Goal: Task Accomplishment & Management: Use online tool/utility

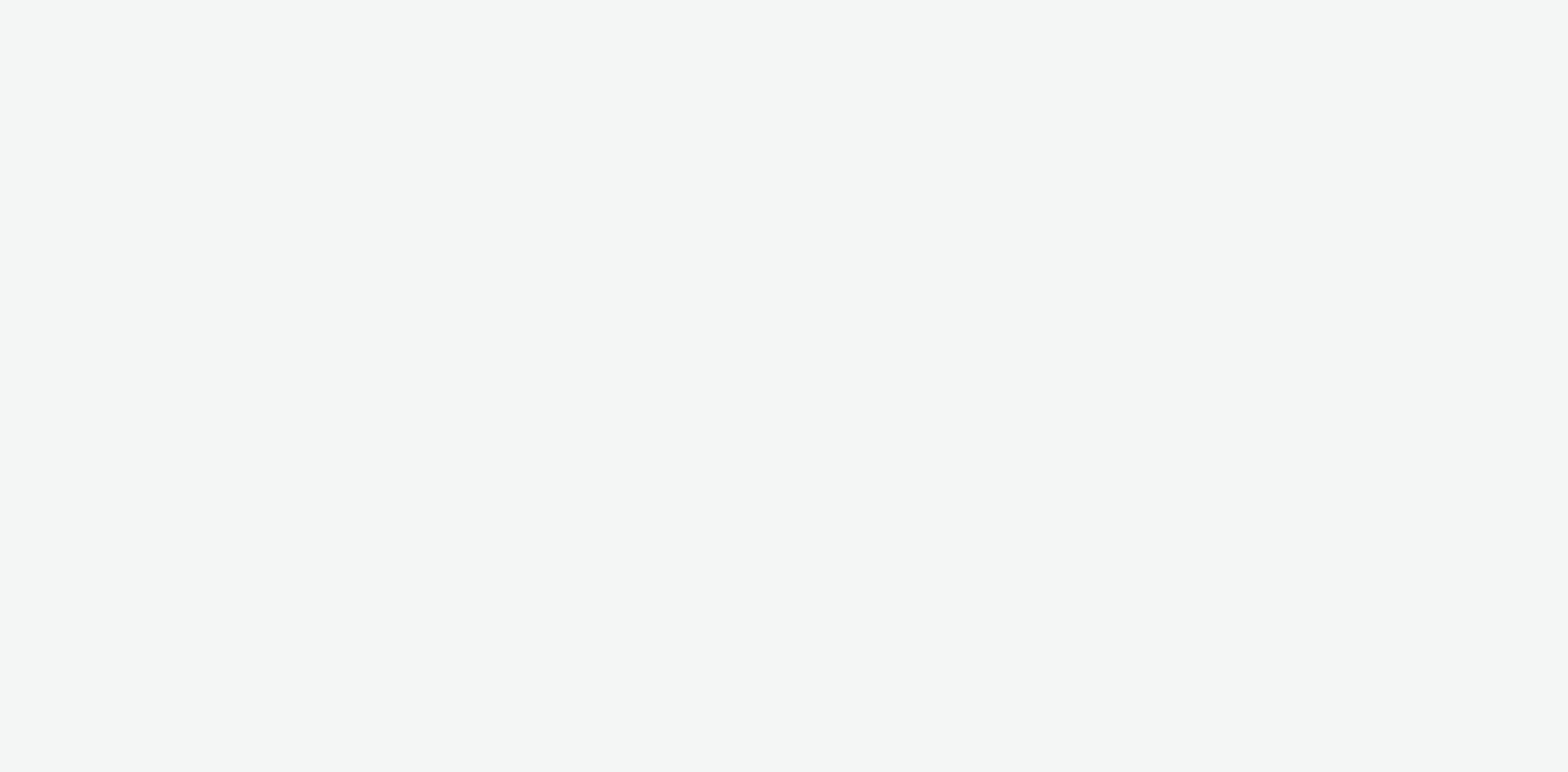
select select "ac009755-aa48-4799-8050-7a339a378eb8"
select select "79162ed7-0017-4339-93b0-3399b708648f"
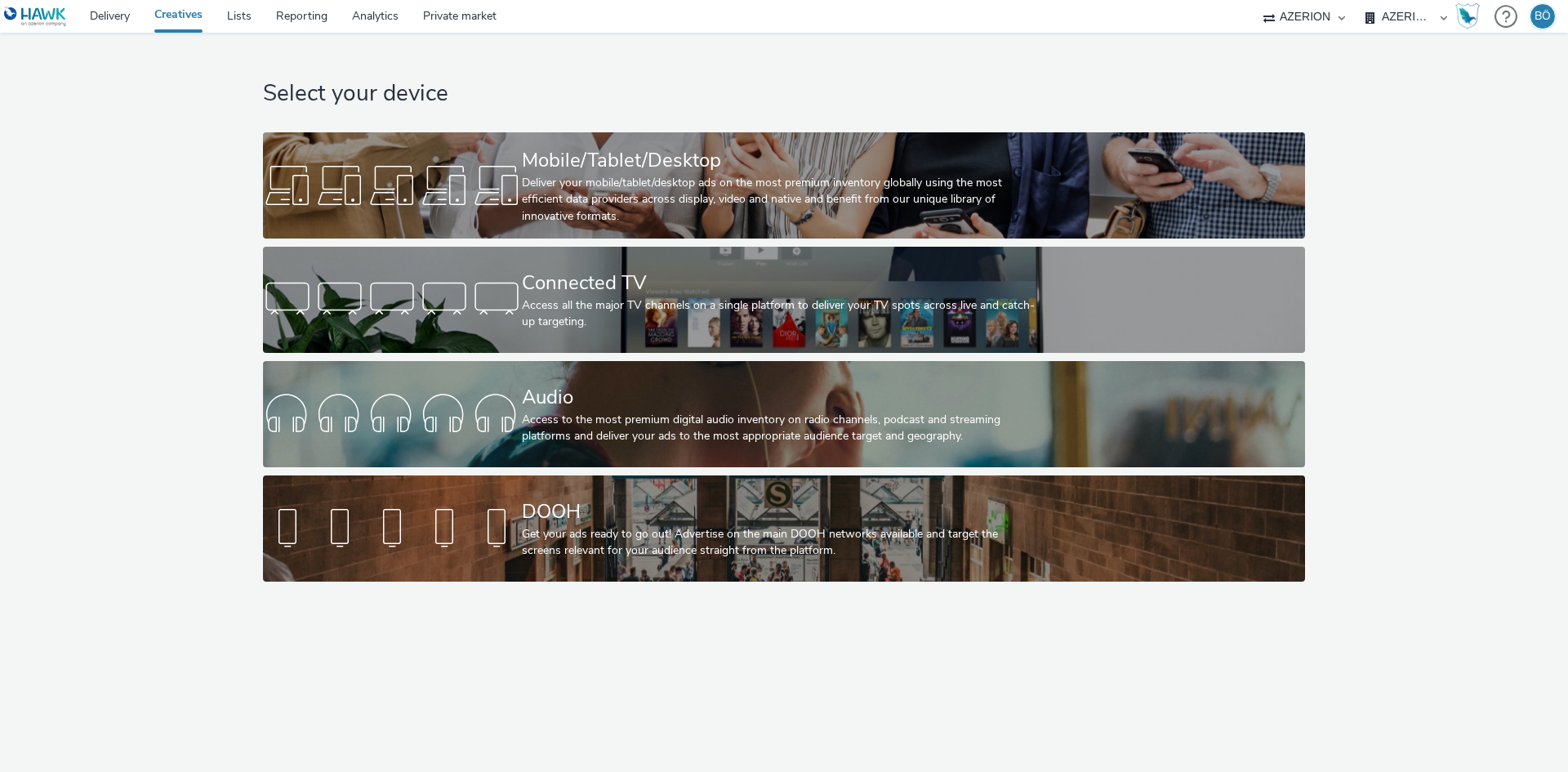
click at [1139, 63] on div "Select your device Mobile/Tablet/Desktop Deliver your mobile/tablet/desktop ads…" at bounding box center [784, 311] width 1053 height 557
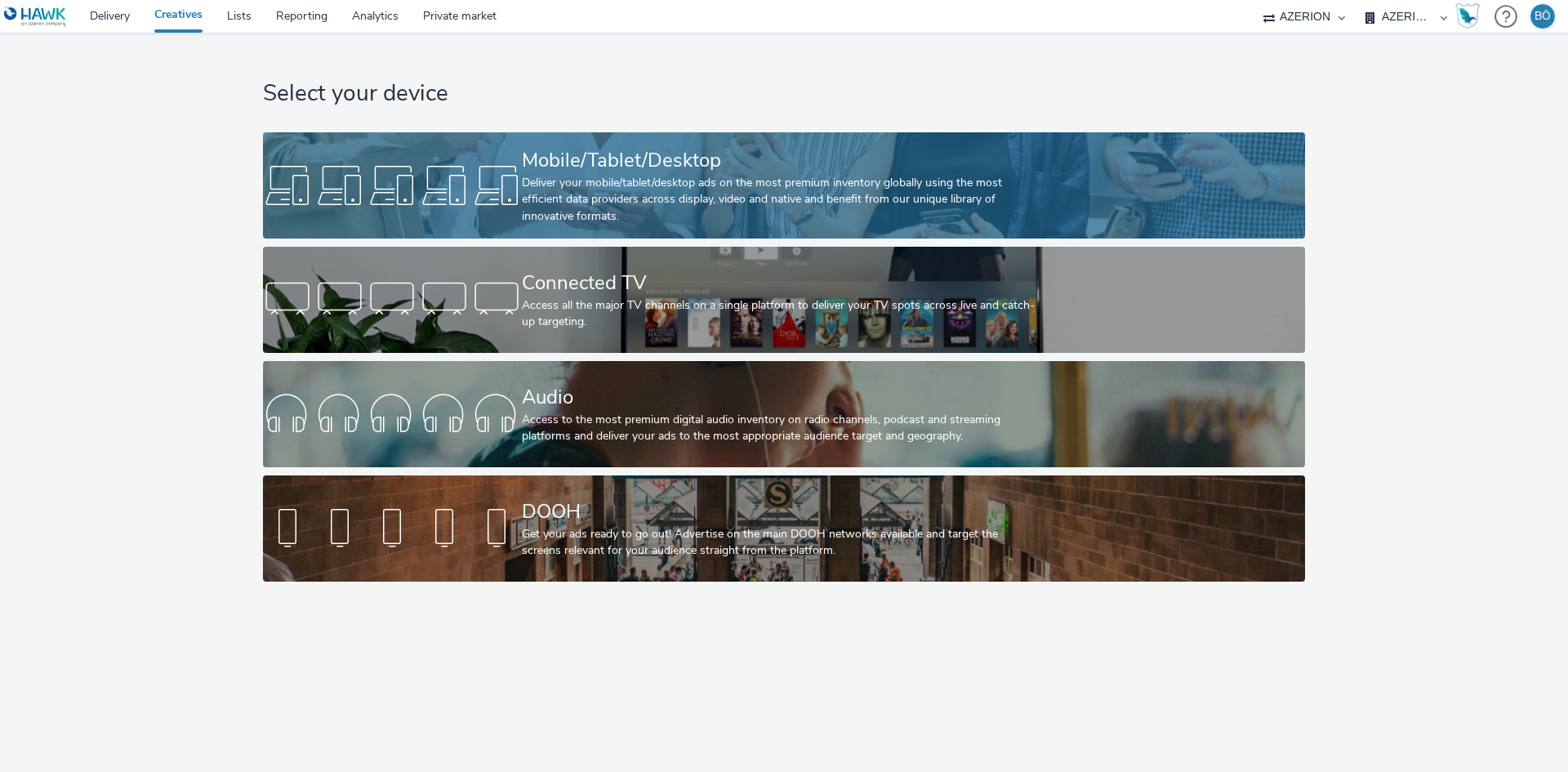
click at [592, 179] on div "Deliver your mobile/tablet/desktop ads on the most premium inventory globally u…" at bounding box center [781, 200] width 518 height 50
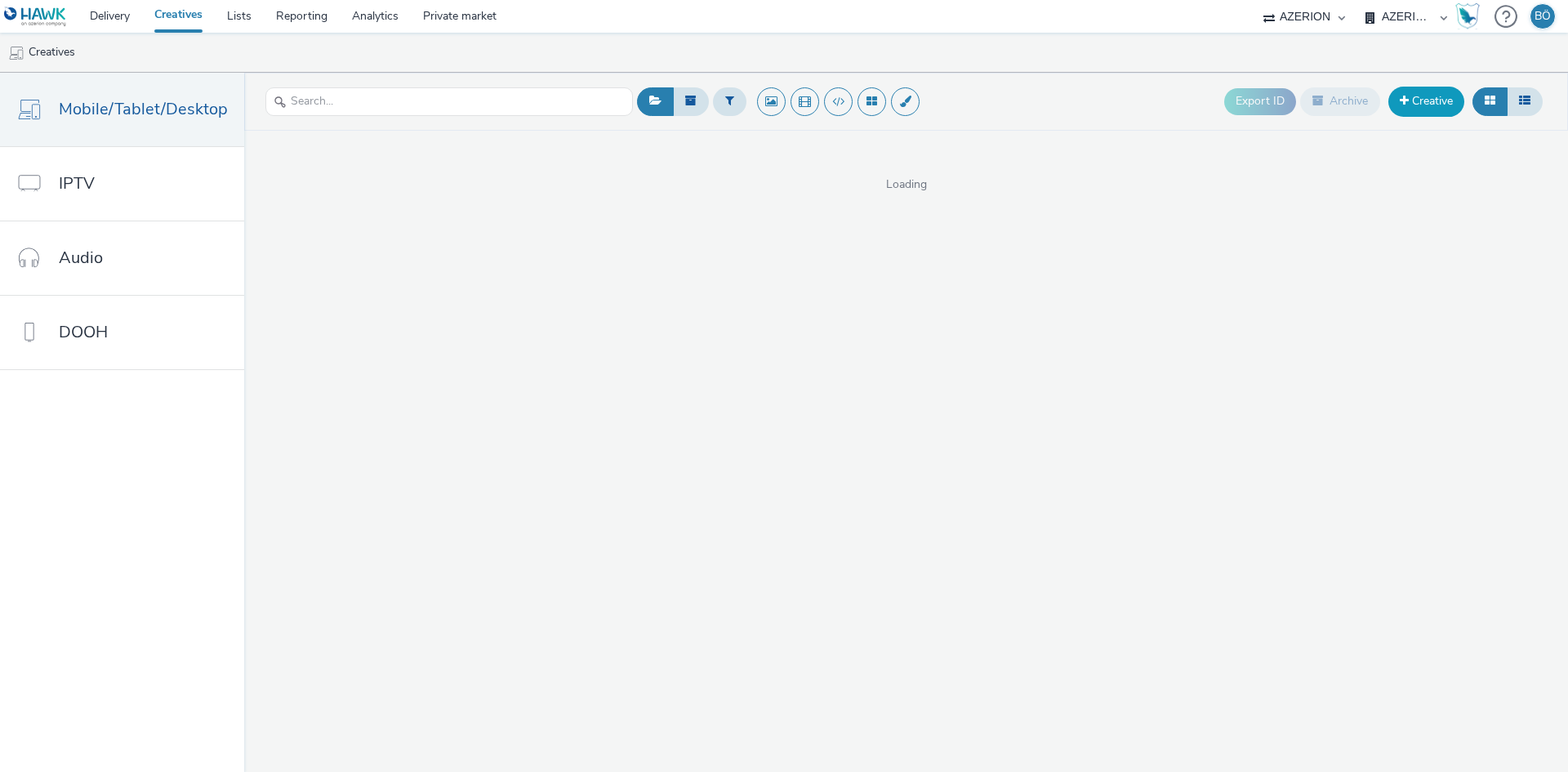
click at [1429, 98] on link "Creative" at bounding box center [1427, 101] width 76 height 30
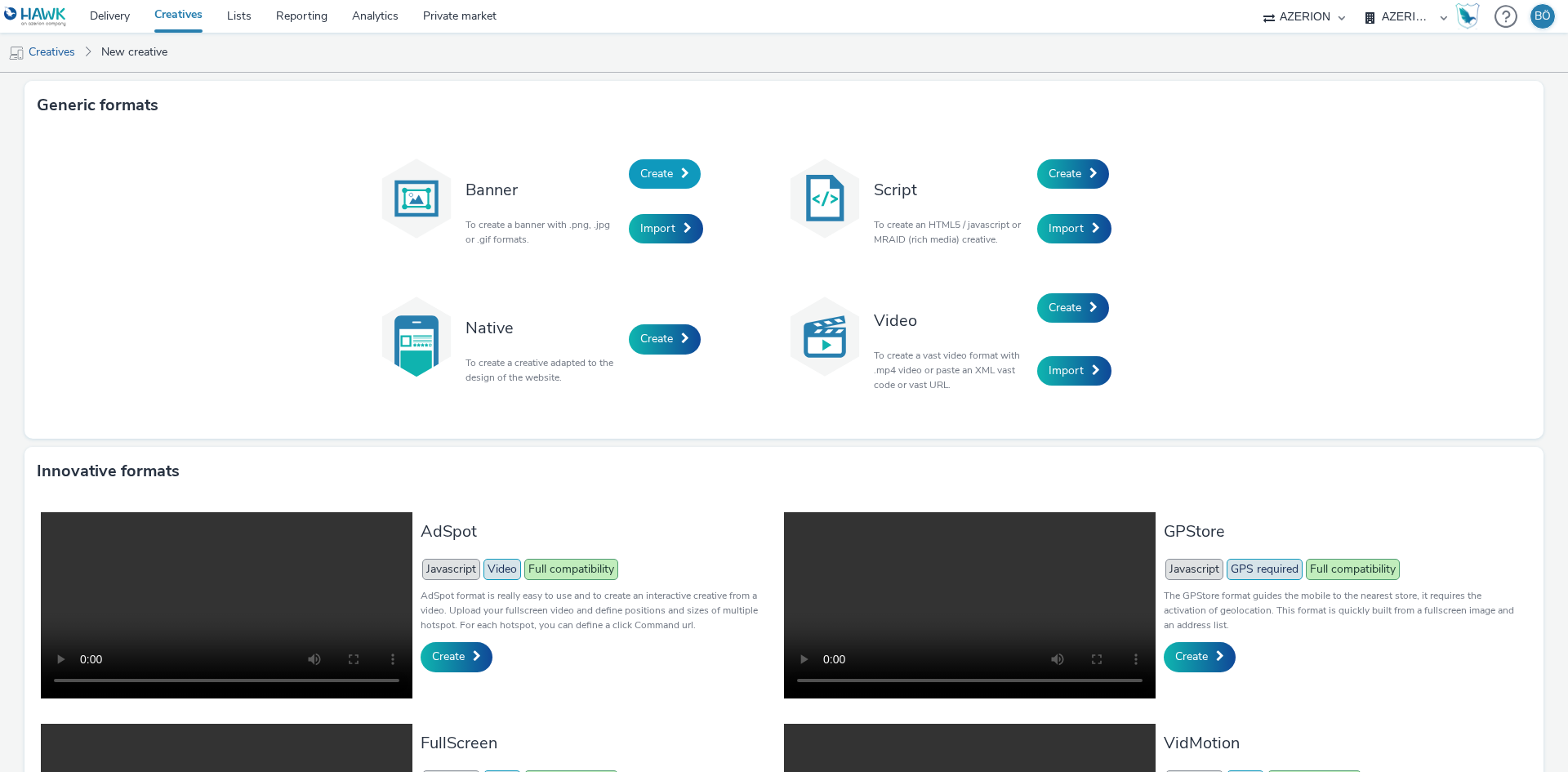
click at [655, 178] on span "Create" at bounding box center [657, 174] width 33 height 16
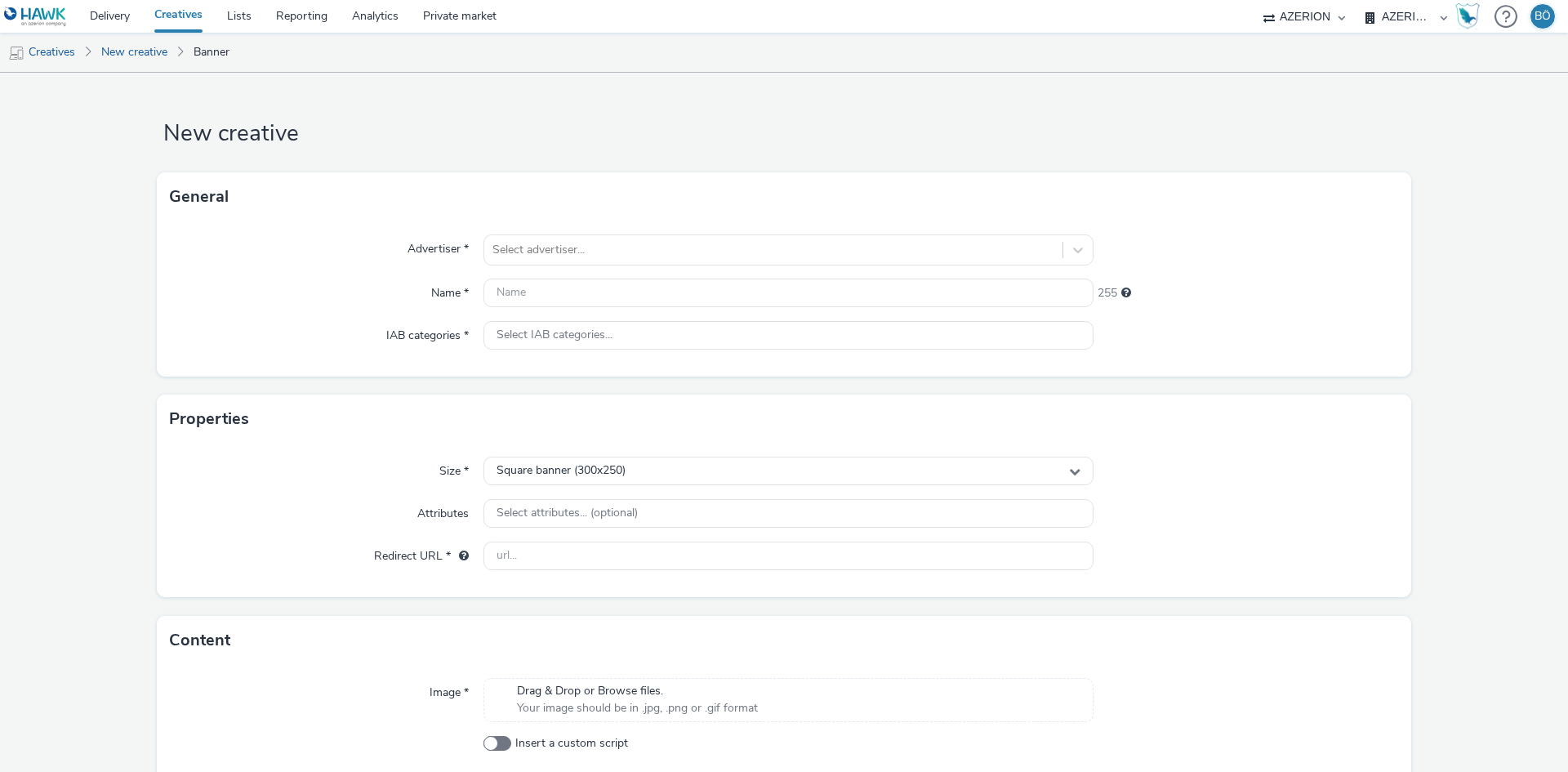
click at [662, 135] on h1 "New creative" at bounding box center [784, 133] width 1255 height 31
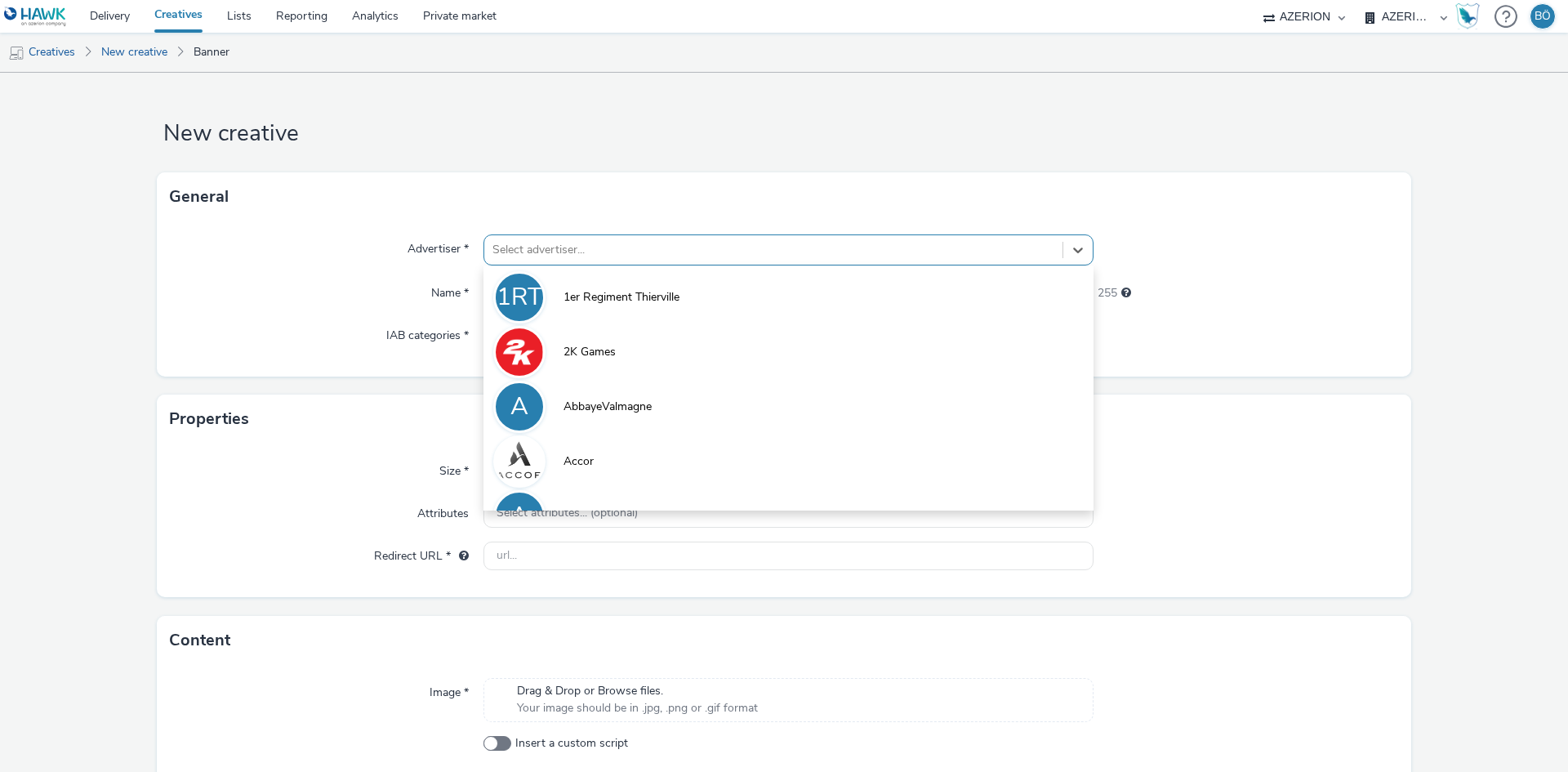
click at [626, 251] on div at bounding box center [773, 250] width 562 height 20
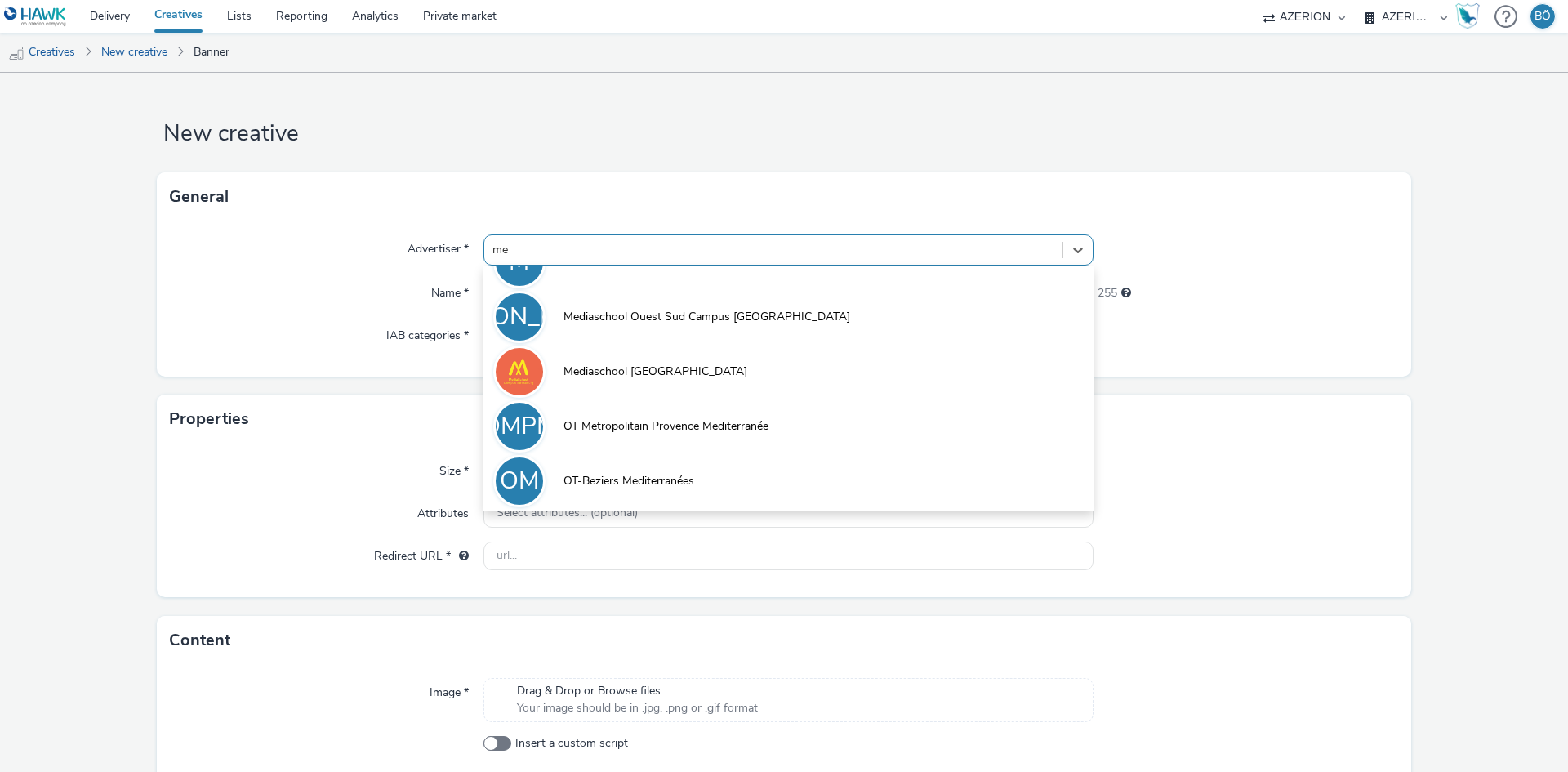
scroll to position [473, 0]
type input "m"
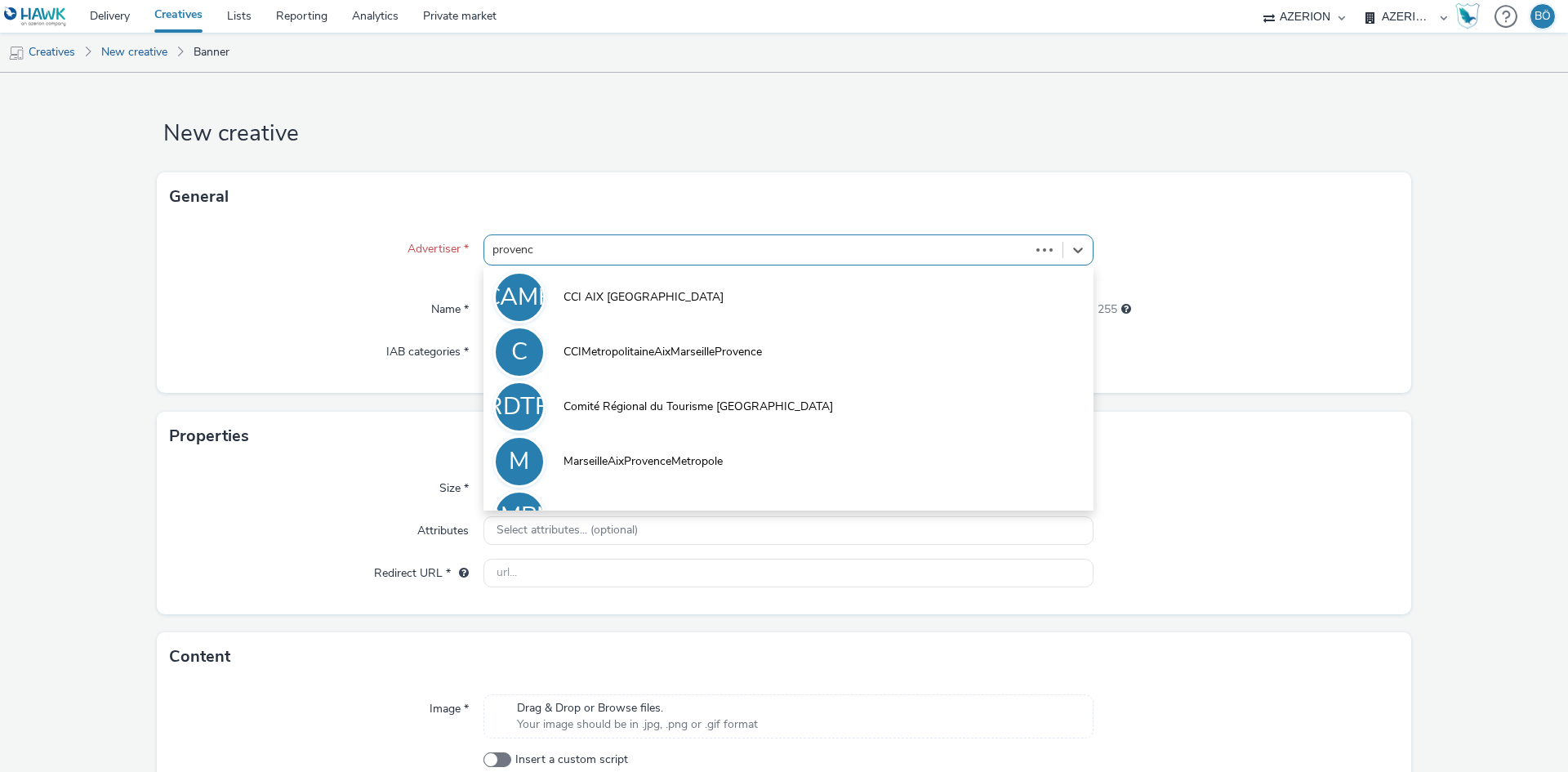
type input "provence"
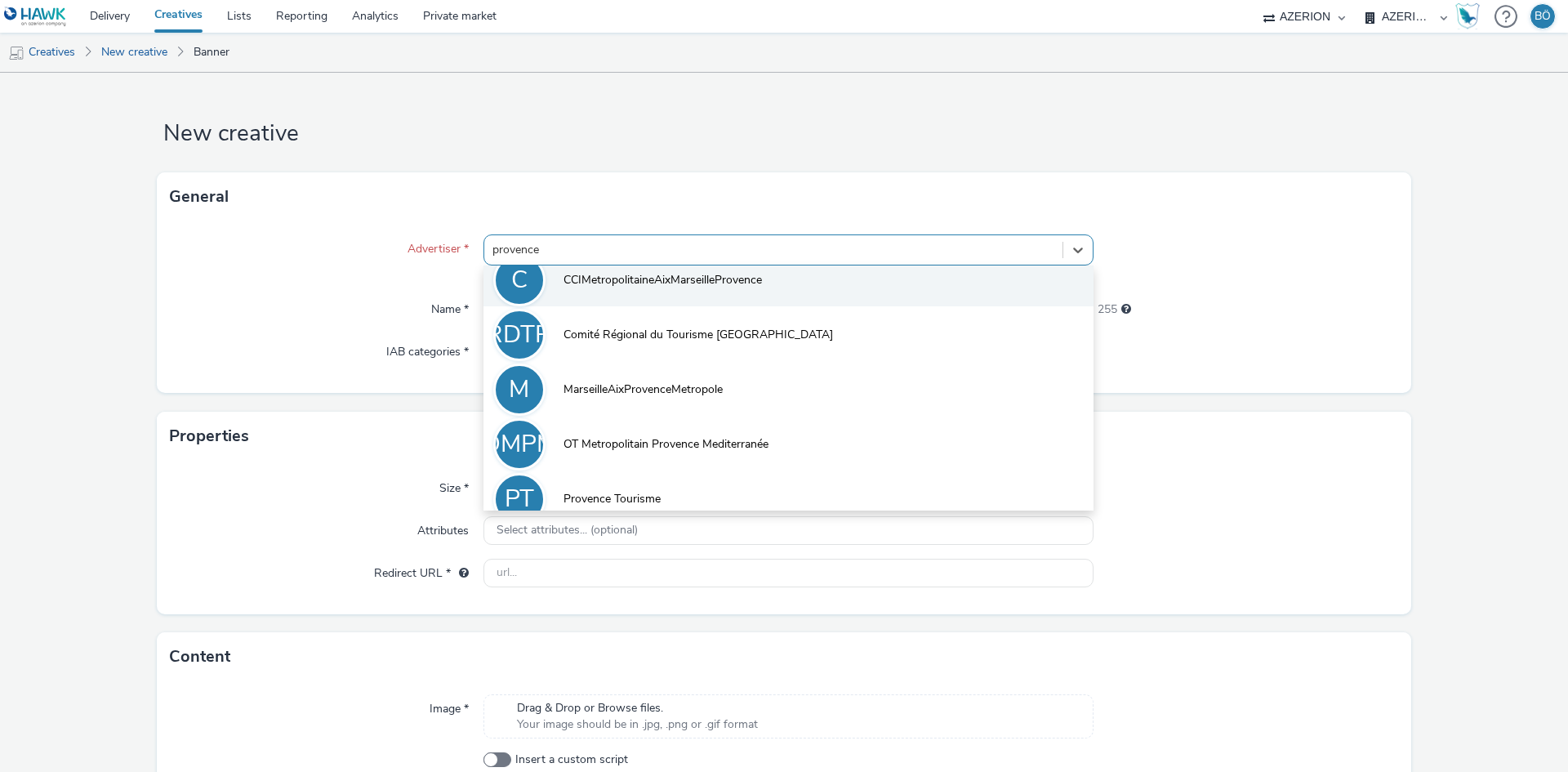
scroll to position [71, 0]
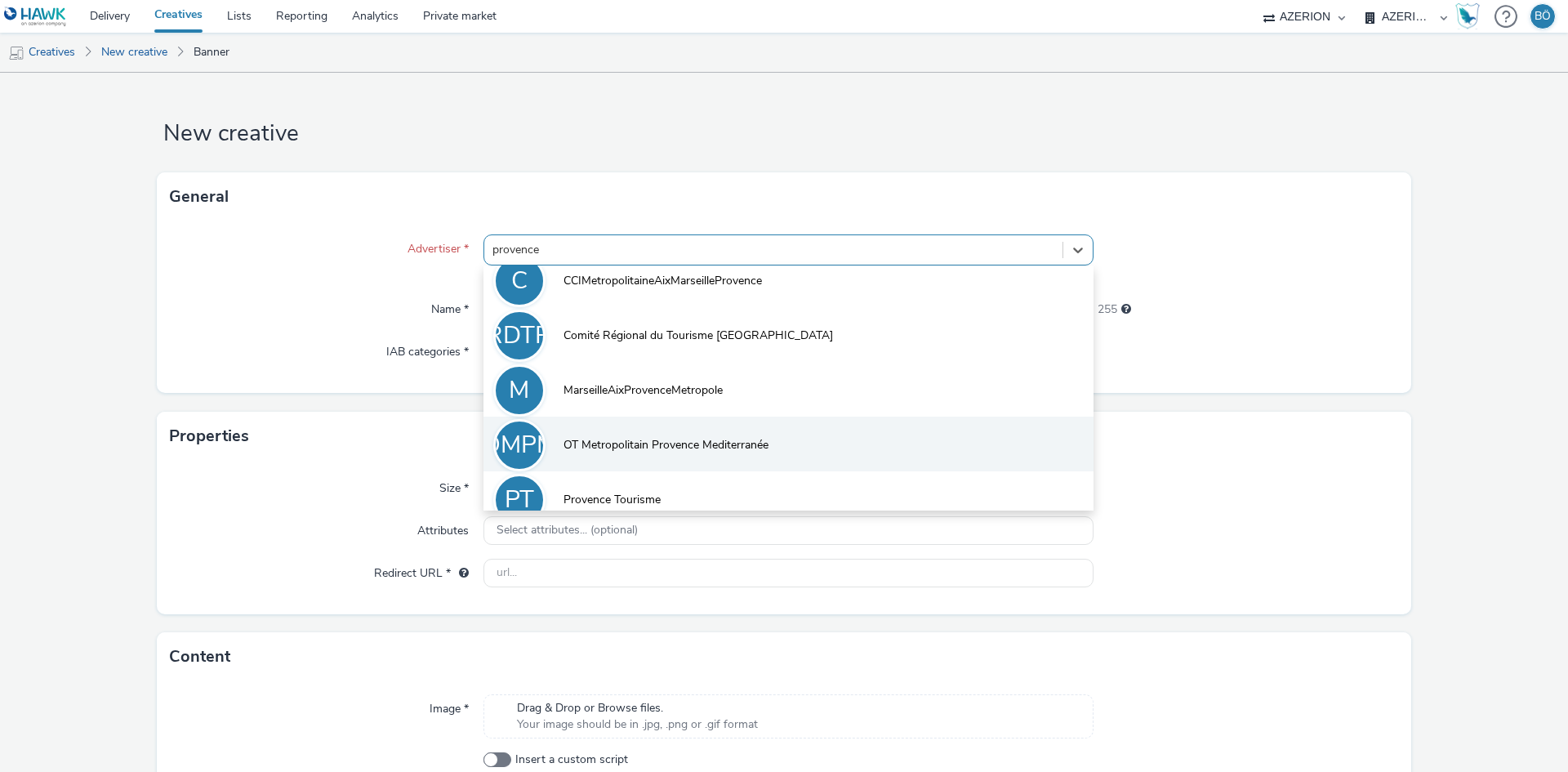
click at [639, 449] on span "OT Metropolitain Provence Mediterranée" at bounding box center [667, 445] width 205 height 16
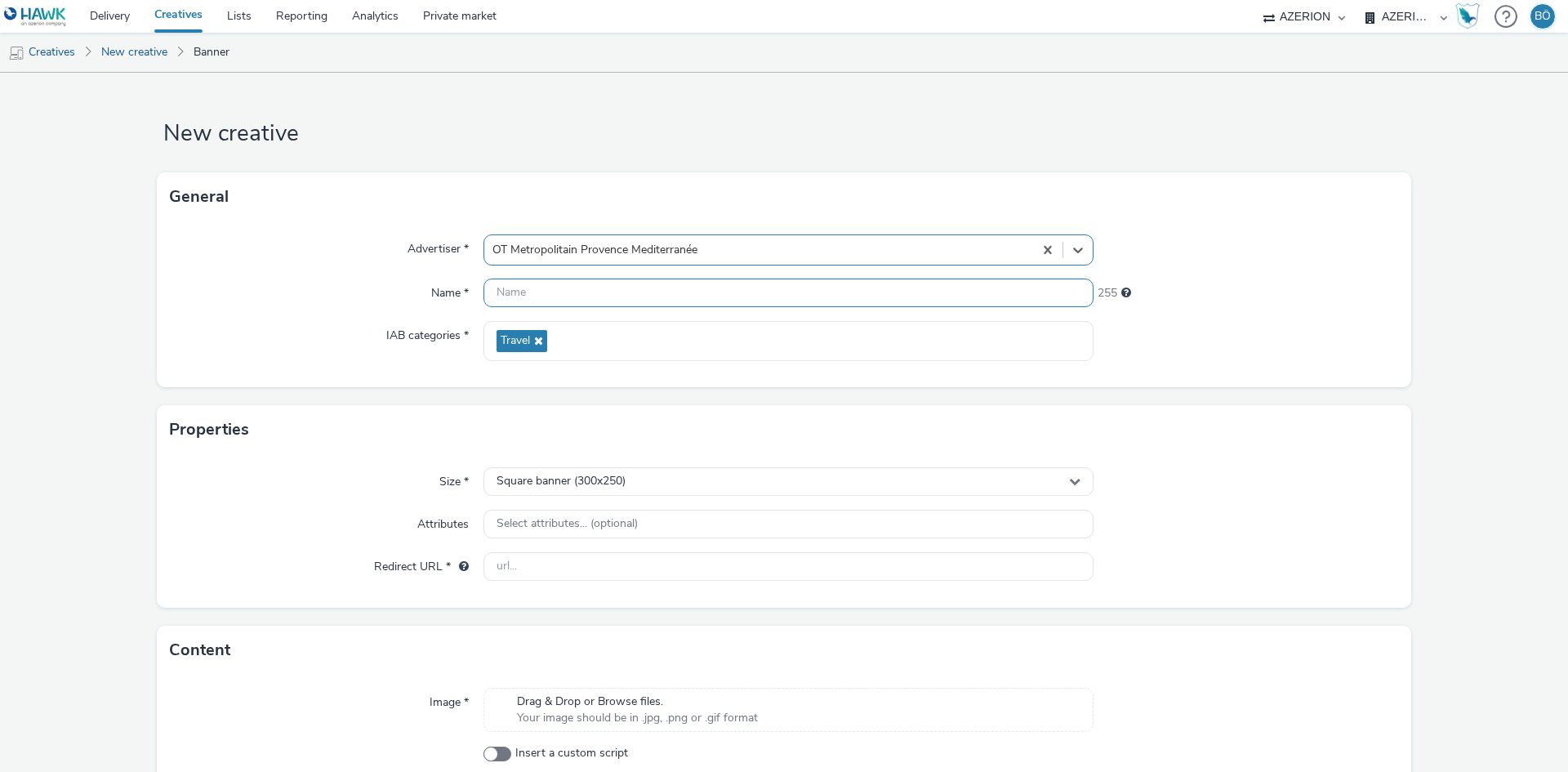
click at [581, 289] on input "text" at bounding box center [788, 292] width 610 height 29
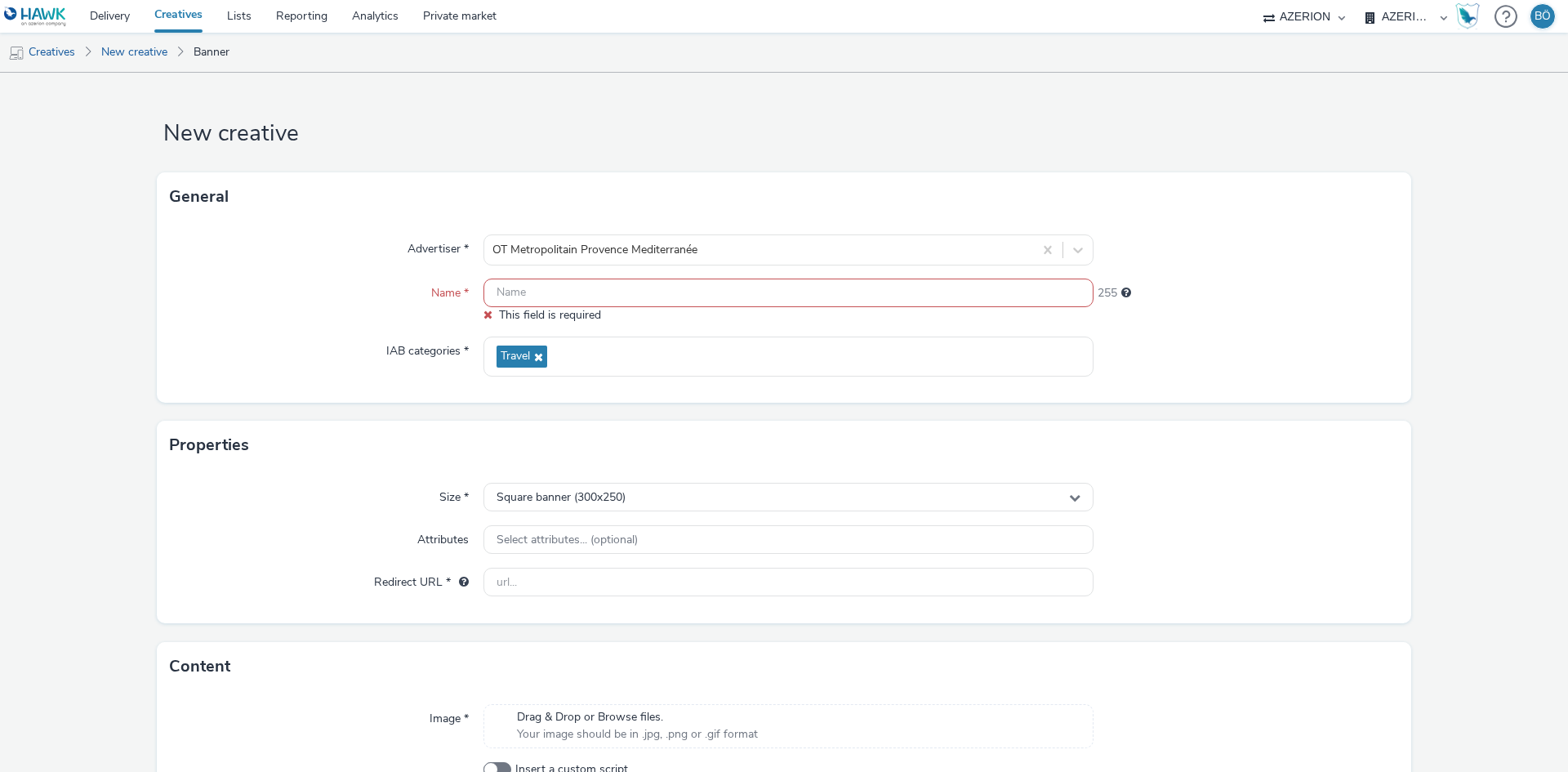
click at [390, 162] on form "New creative General Advertiser * OT Metropolitain Provence Mediterranée Name *…" at bounding box center [784, 475] width 1568 height 805
click at [536, 284] on input "text" at bounding box center [788, 292] width 610 height 29
paste input "602111 SALESORD2101_1 - ON Skilled Trades - Rewarded - Parents Very Good 1483 1…"
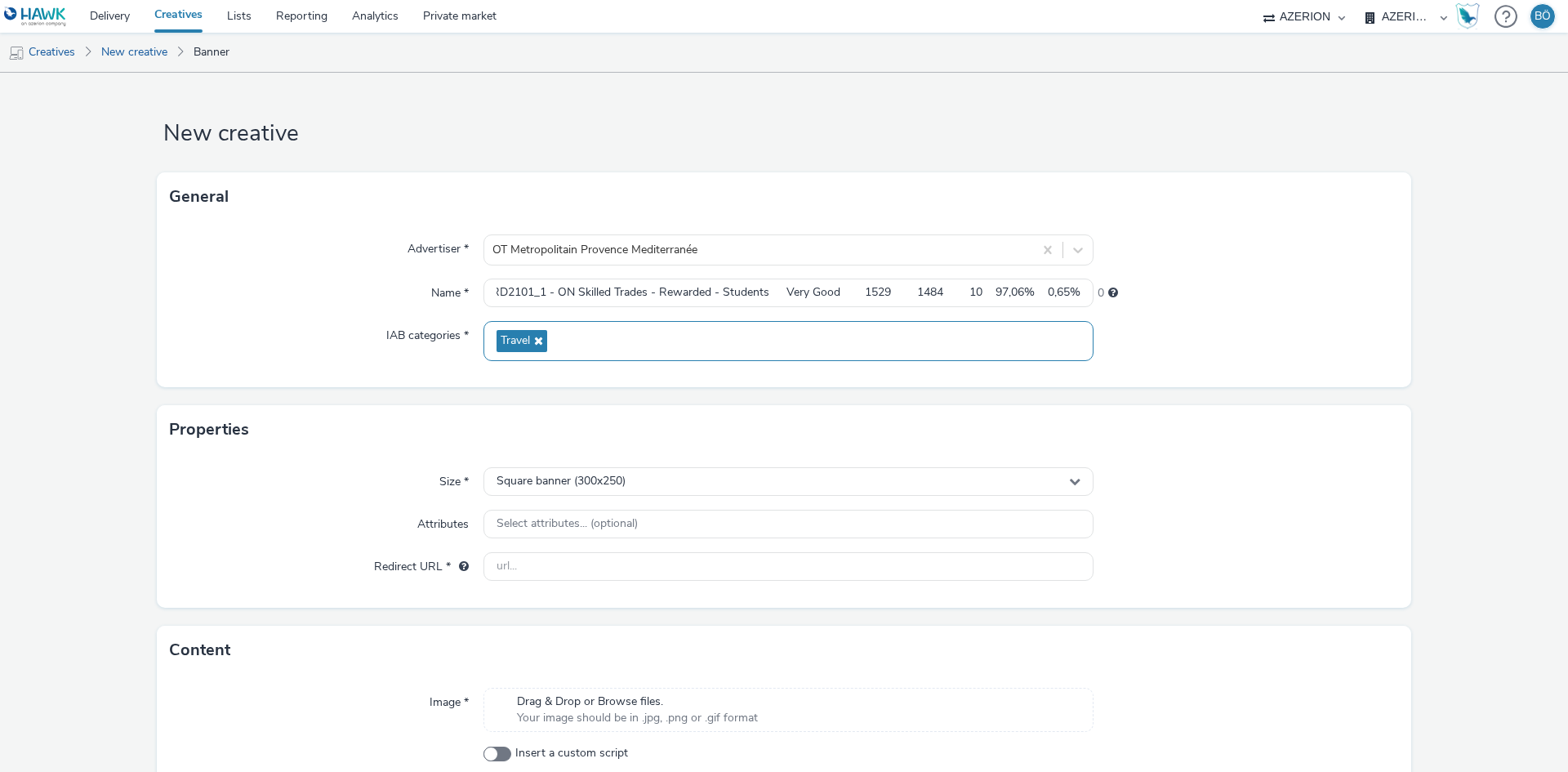
scroll to position [0, 0]
click at [762, 295] on input "602111 SALESORD2101_1 - ON Skilled Trades - Rewarded - Parents Very Good 1483 1…" at bounding box center [788, 292] width 610 height 29
paste input "PRO_25_00001_BANNIERES_WEB_320x50px_H_124ko"
drag, startPoint x: 737, startPoint y: 289, endPoint x: 806, endPoint y: 286, distance: 69.1
click at [806, 286] on input "PRO_25_00001_BANNIERES_WEB_320x50px_H_124ko" at bounding box center [788, 292] width 610 height 29
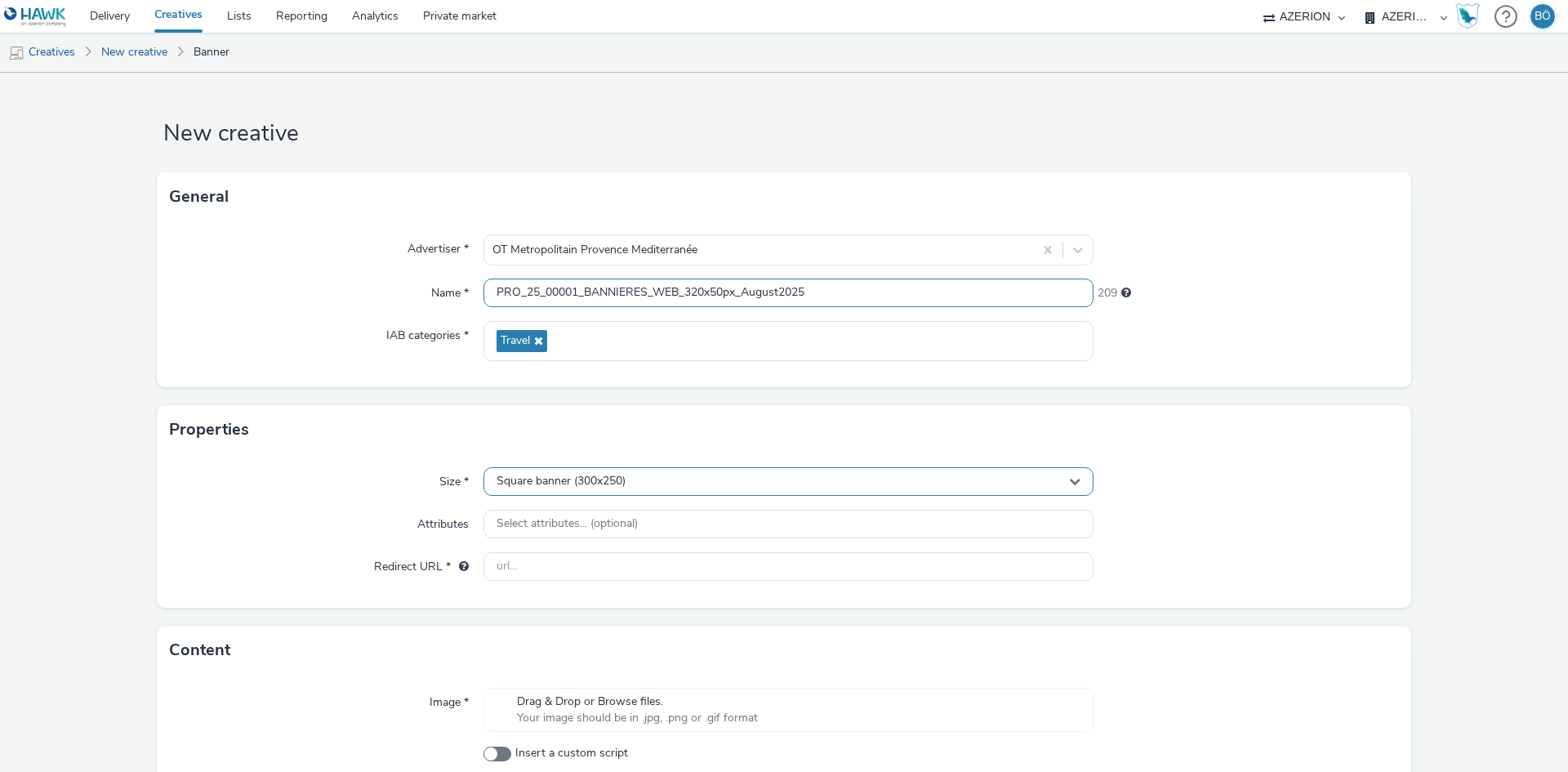
type input "PRO_25_00001_BANNIERES_WEB_320x50px_August2025"
click at [663, 478] on div "Square banner (300x250)" at bounding box center [788, 482] width 610 height 29
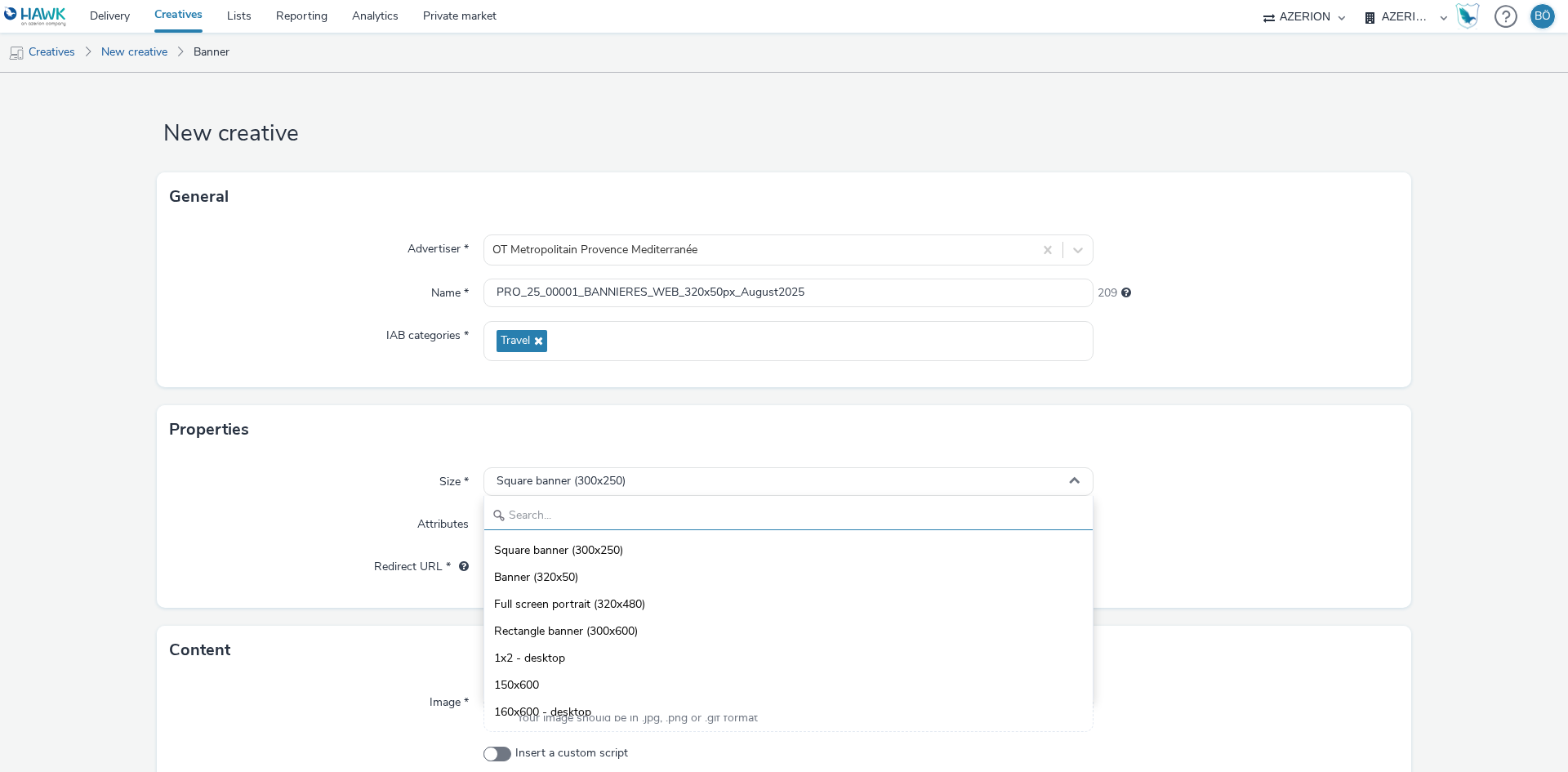
click at [598, 516] on input "text" at bounding box center [789, 515] width 609 height 29
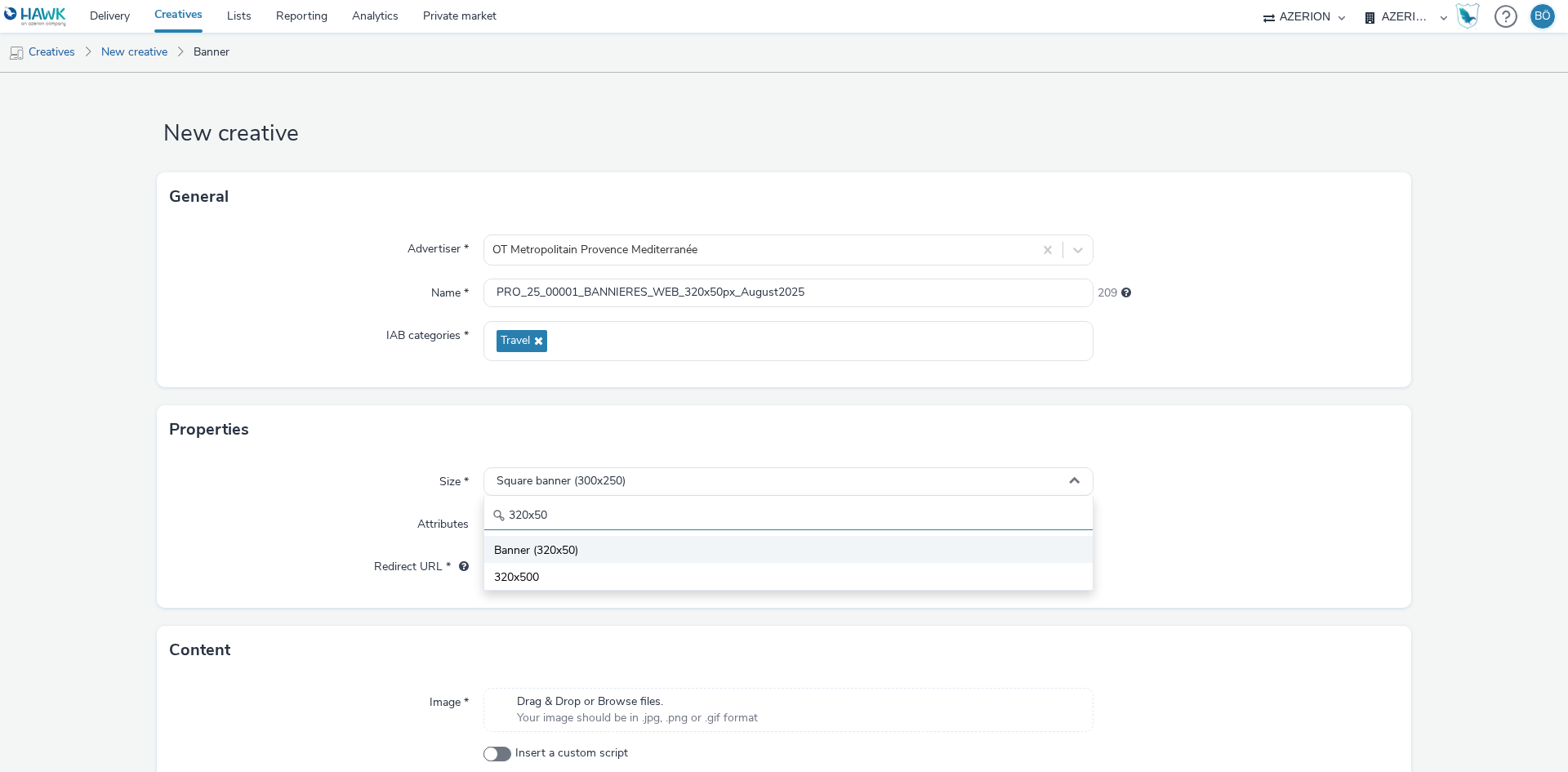
type input "320x50"
click at [582, 547] on li "Banner (320x50)" at bounding box center [789, 549] width 609 height 27
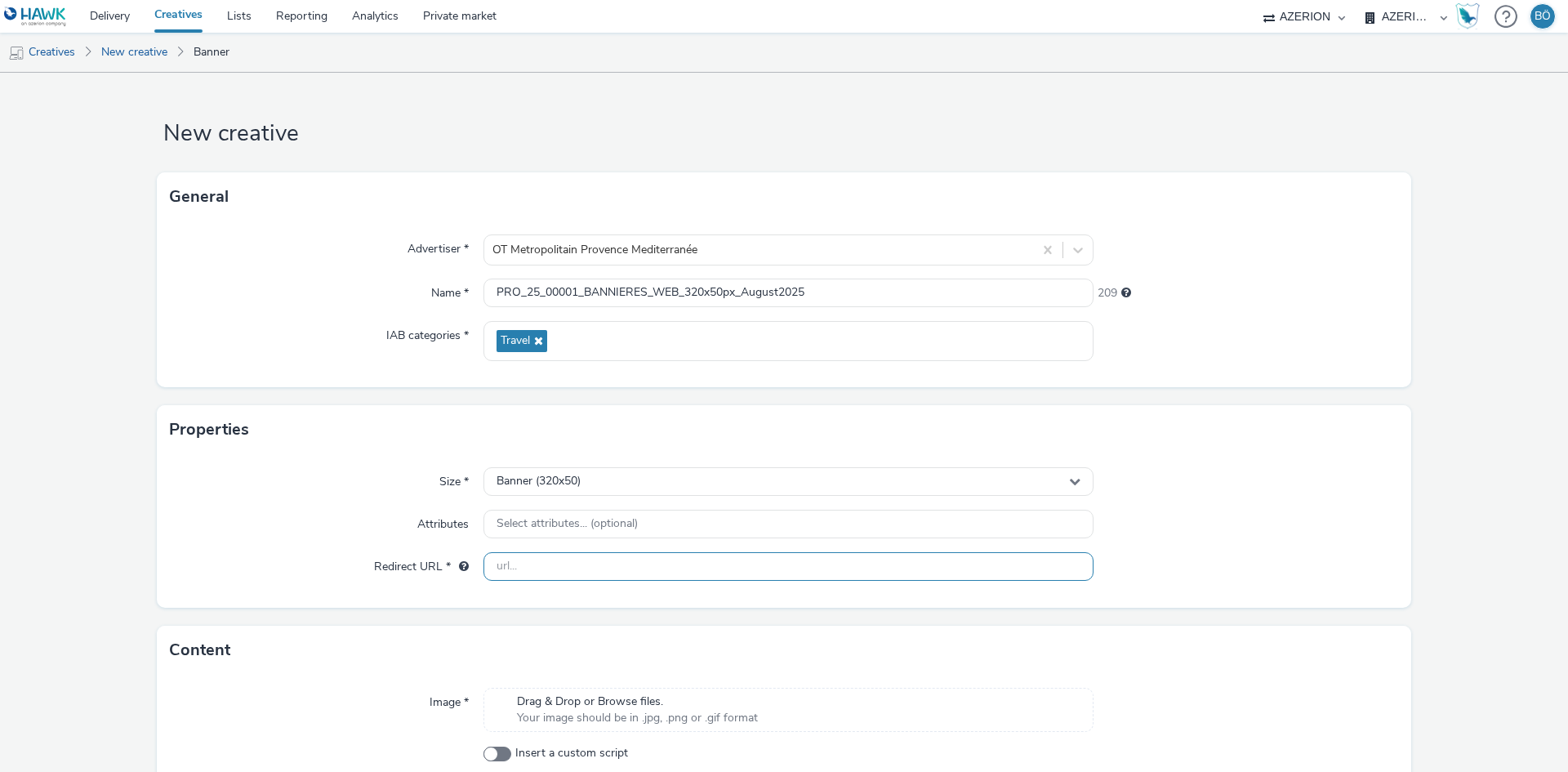
drag, startPoint x: 630, startPoint y: 562, endPoint x: 629, endPoint y: 575, distance: 13.0
click at [629, 559] on input "text" at bounding box center [788, 566] width 610 height 29
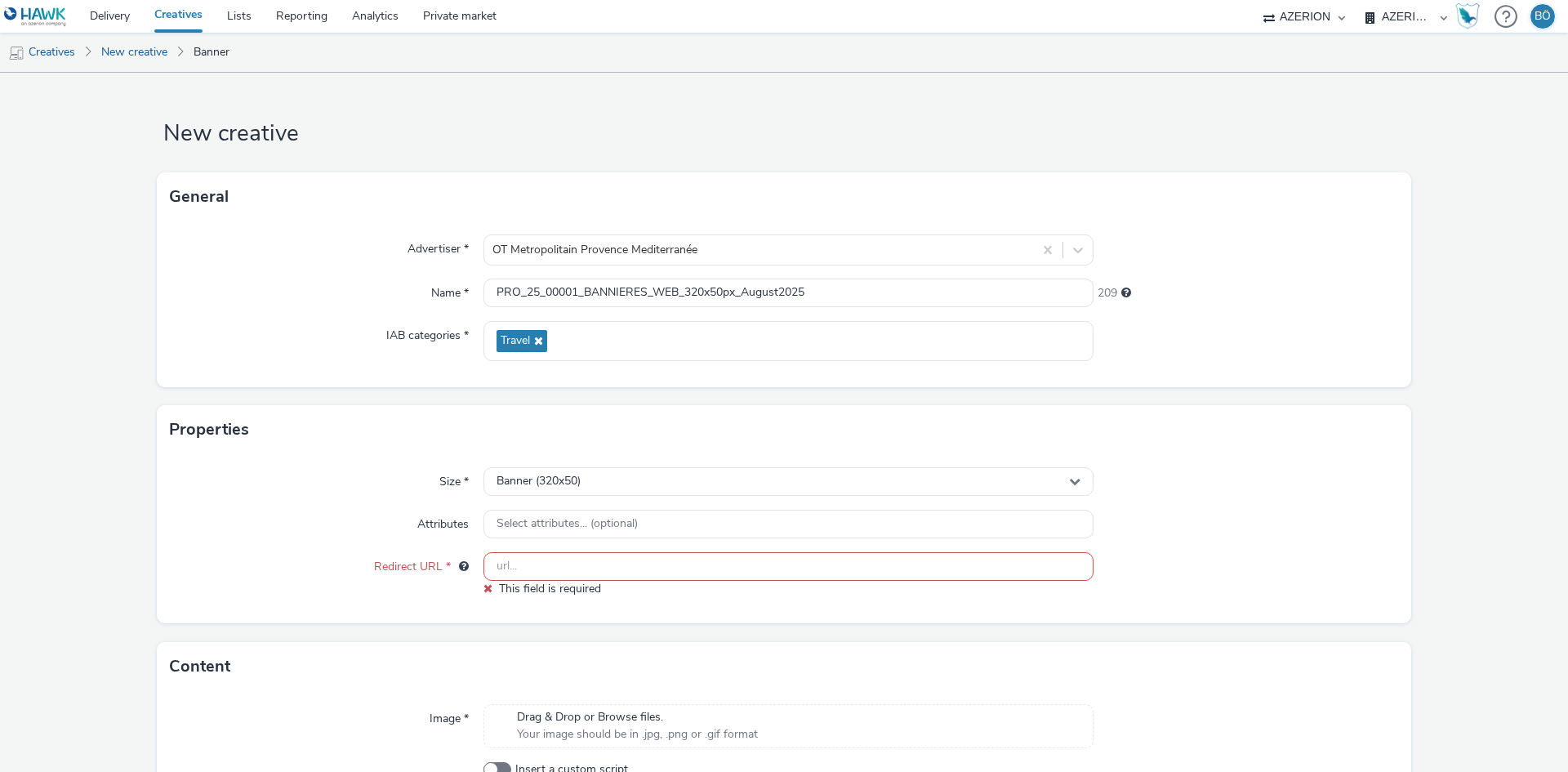
paste input "[URL][DOMAIN_NAME]"
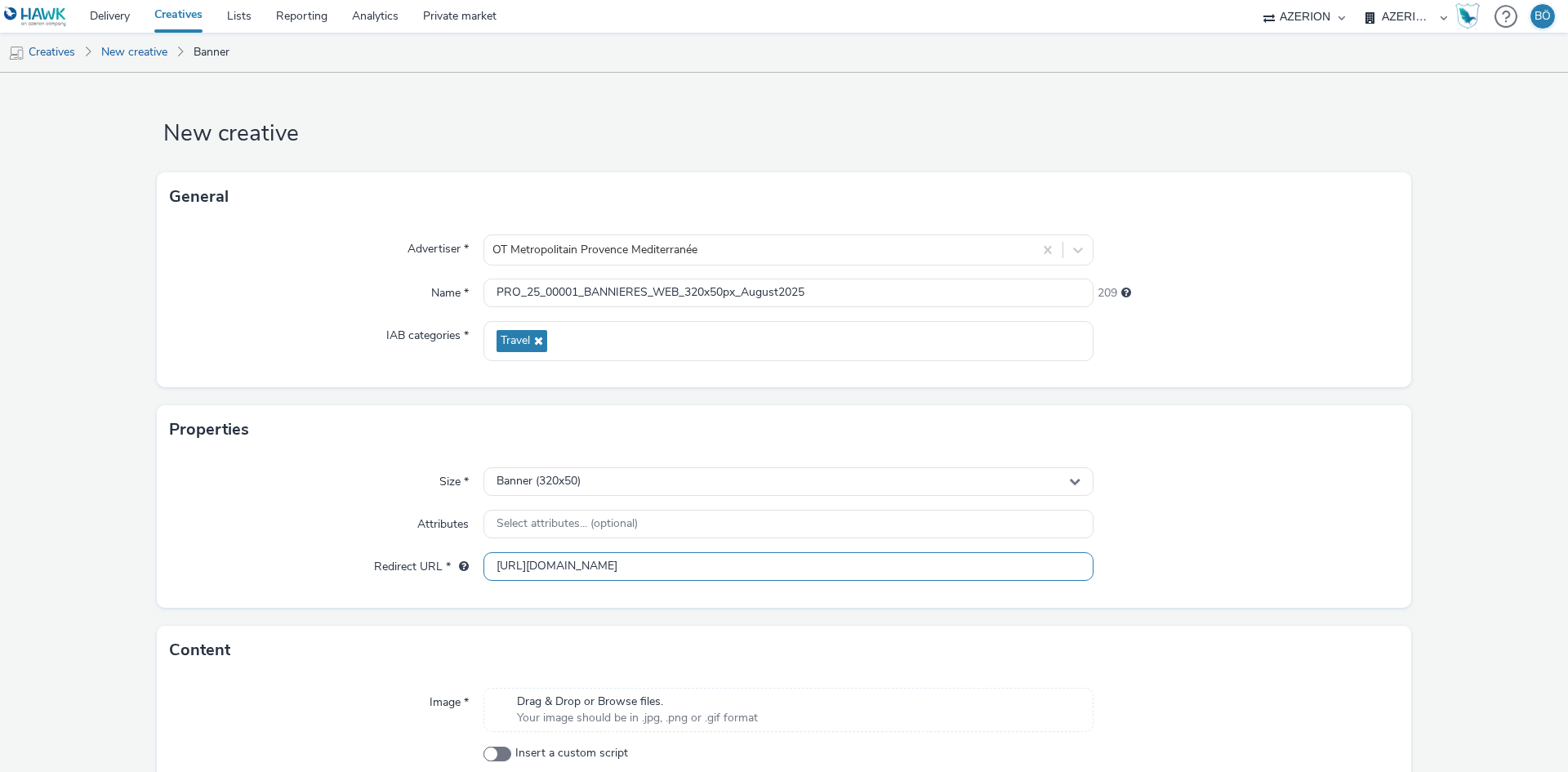
scroll to position [90, 0]
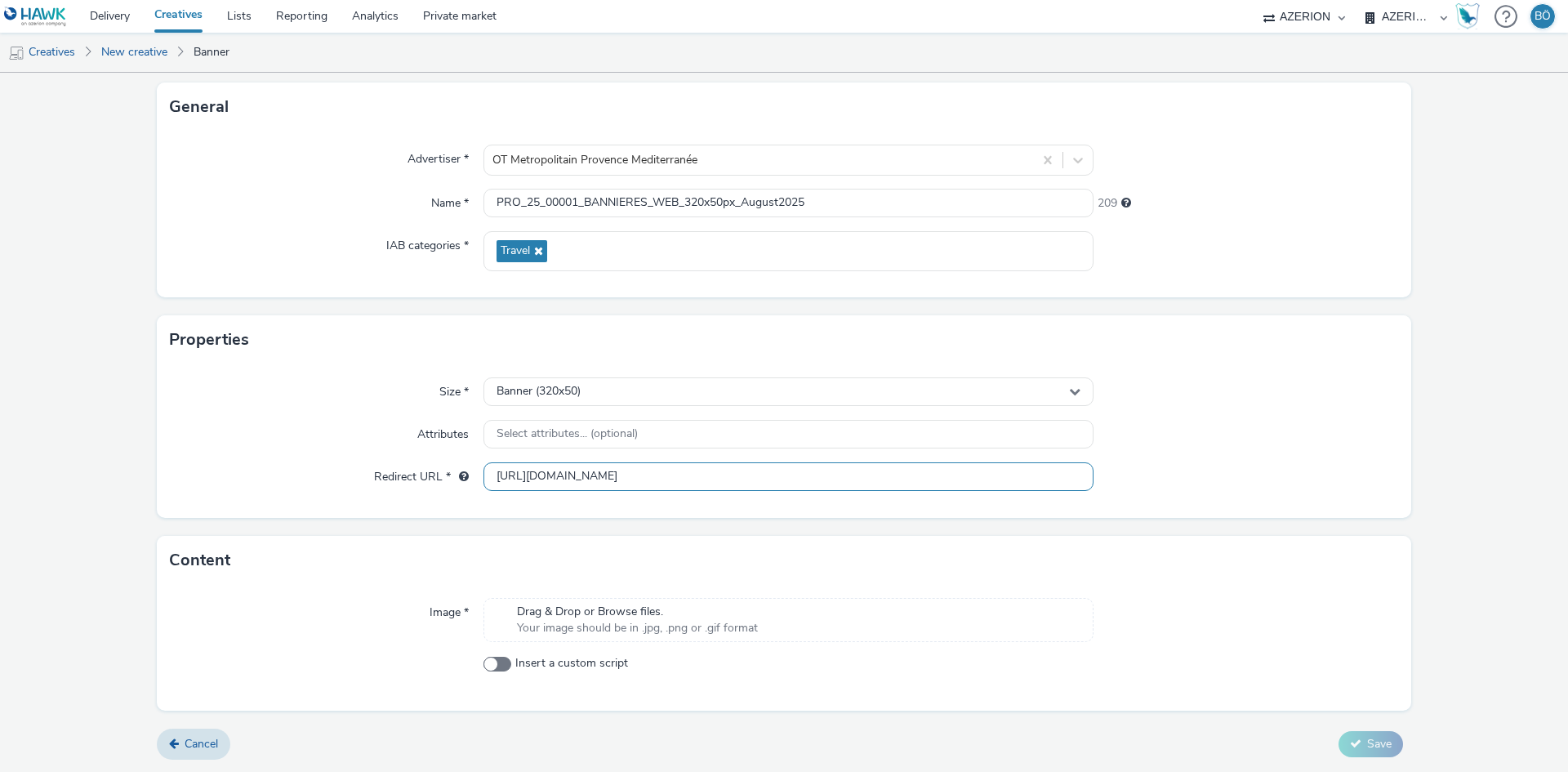
type input "[URL][DOMAIN_NAME]"
click at [614, 619] on span "Drag & Drop or Browse files." at bounding box center [638, 612] width 241 height 16
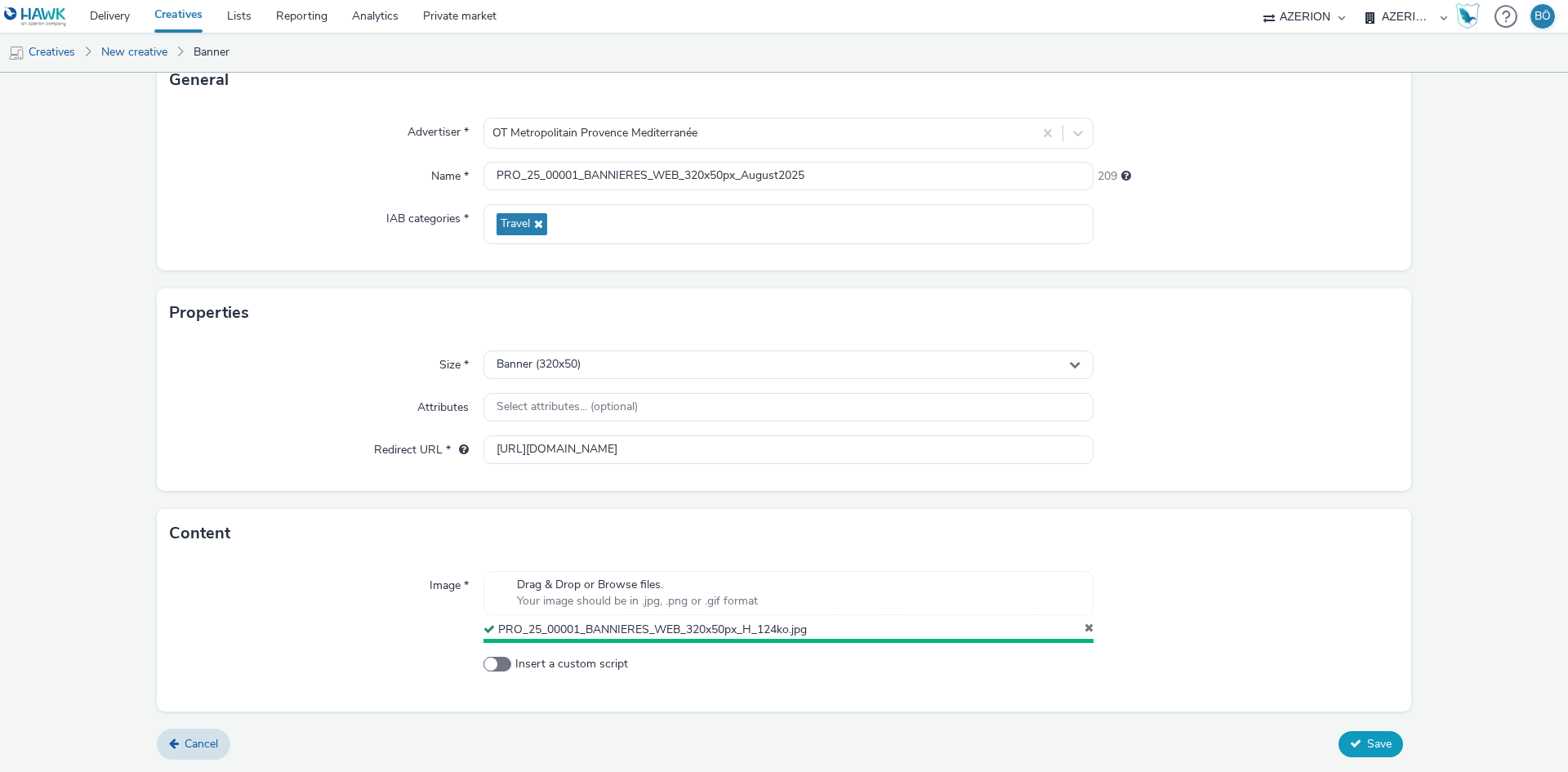
scroll to position [112, 0]
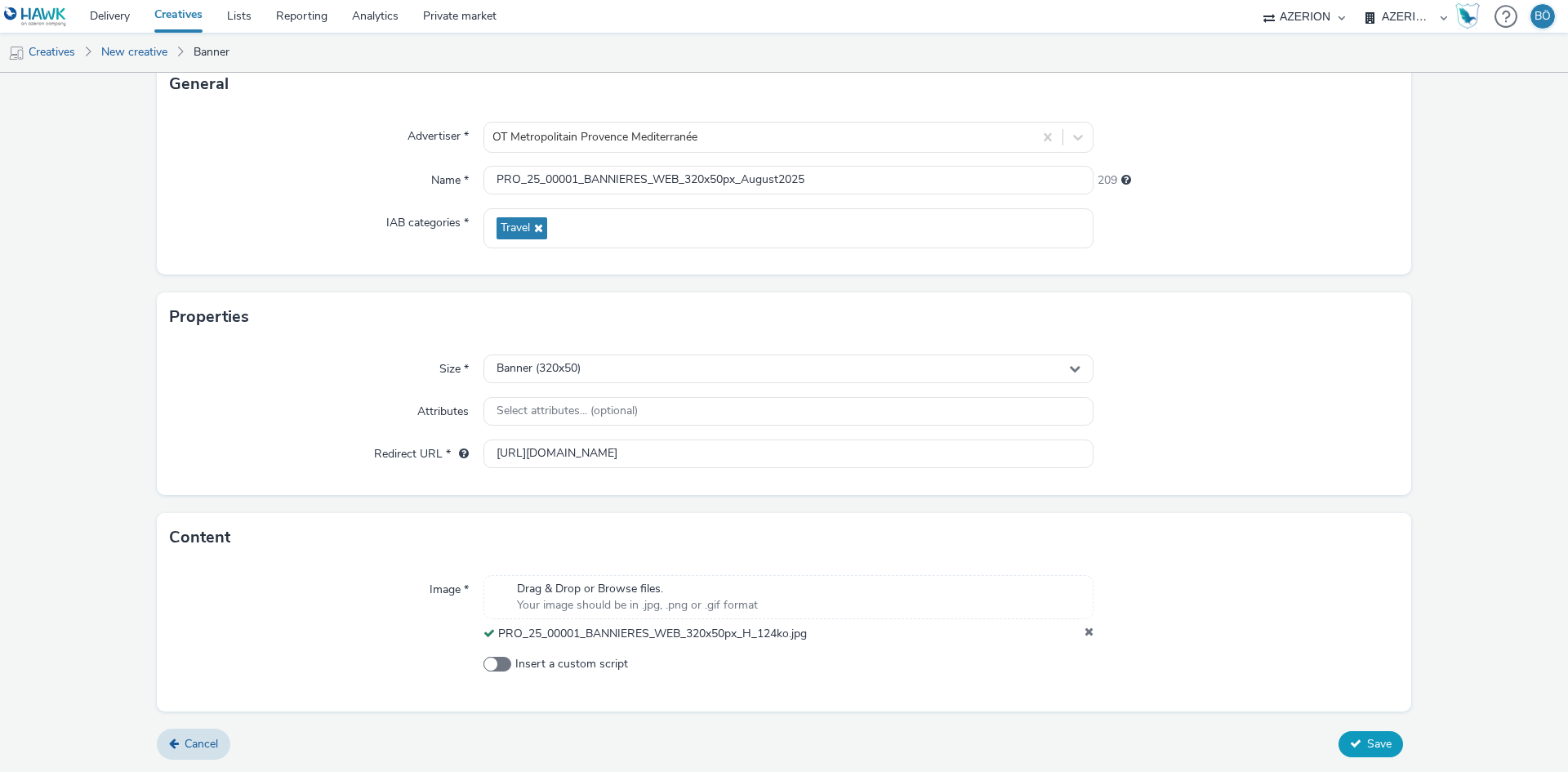
click at [1367, 741] on span "Save" at bounding box center [1379, 744] width 25 height 16
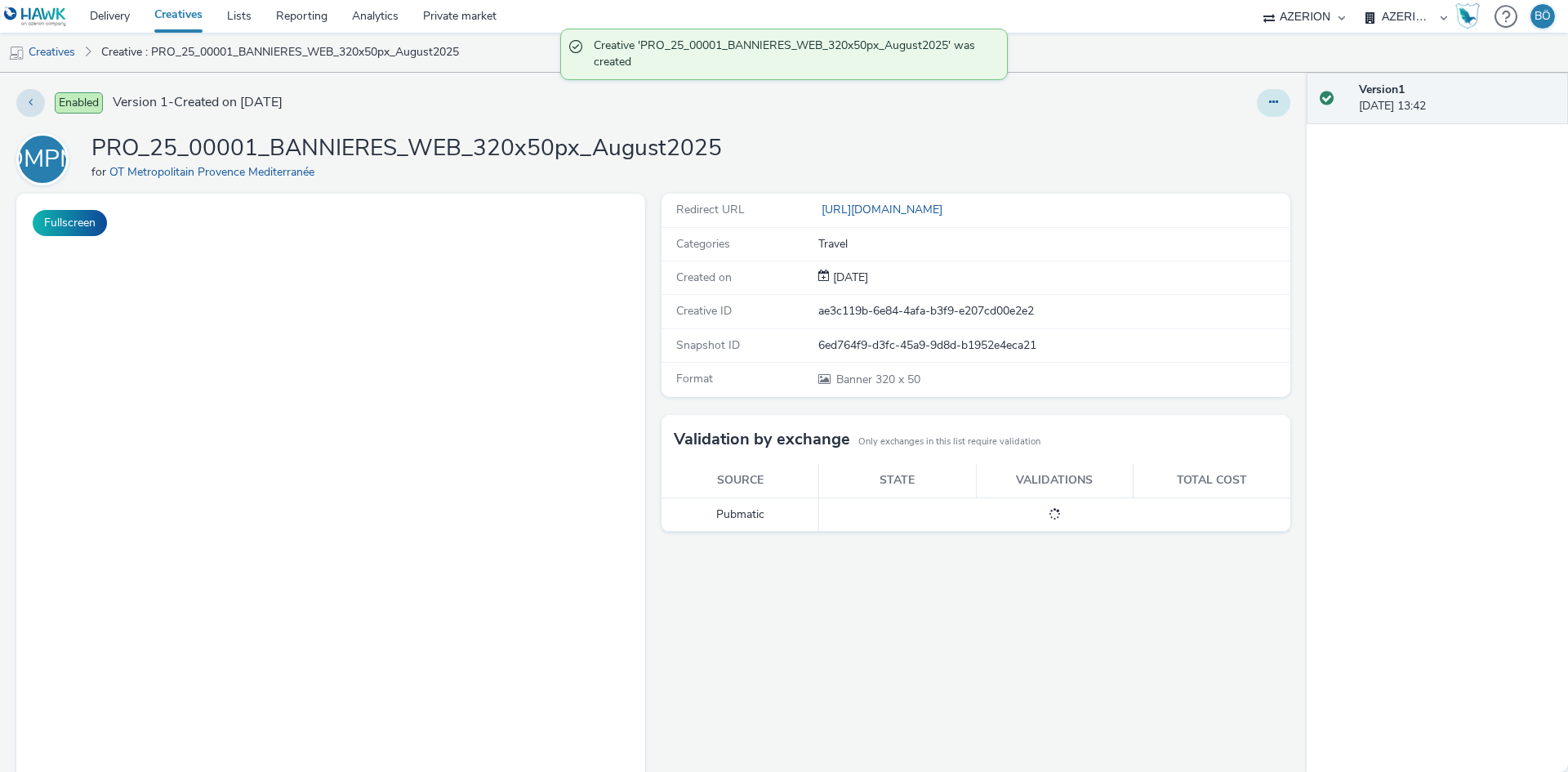
click at [1258, 107] on button at bounding box center [1274, 102] width 34 height 28
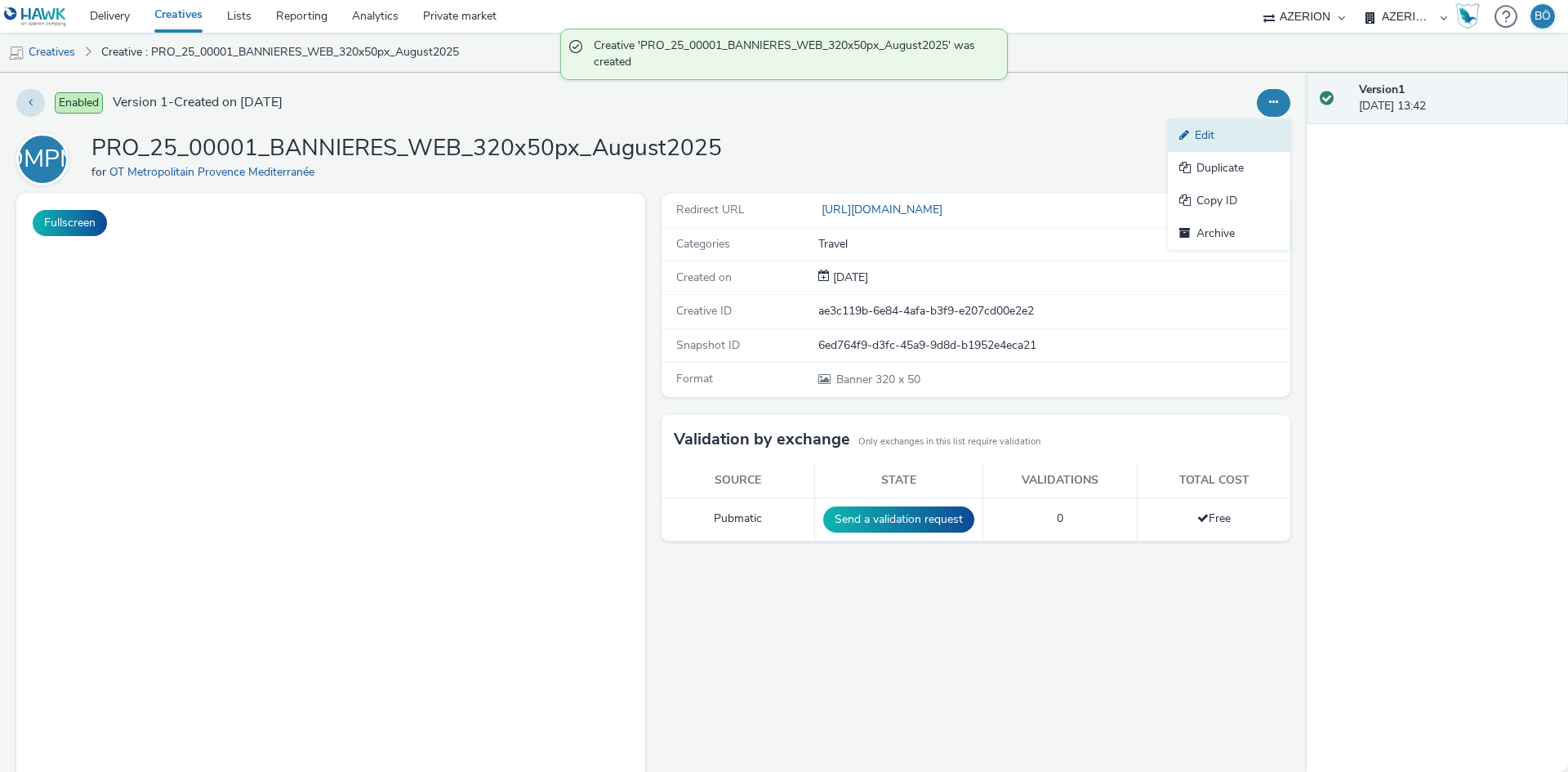
click at [1185, 132] on link "Edit" at bounding box center [1229, 135] width 122 height 33
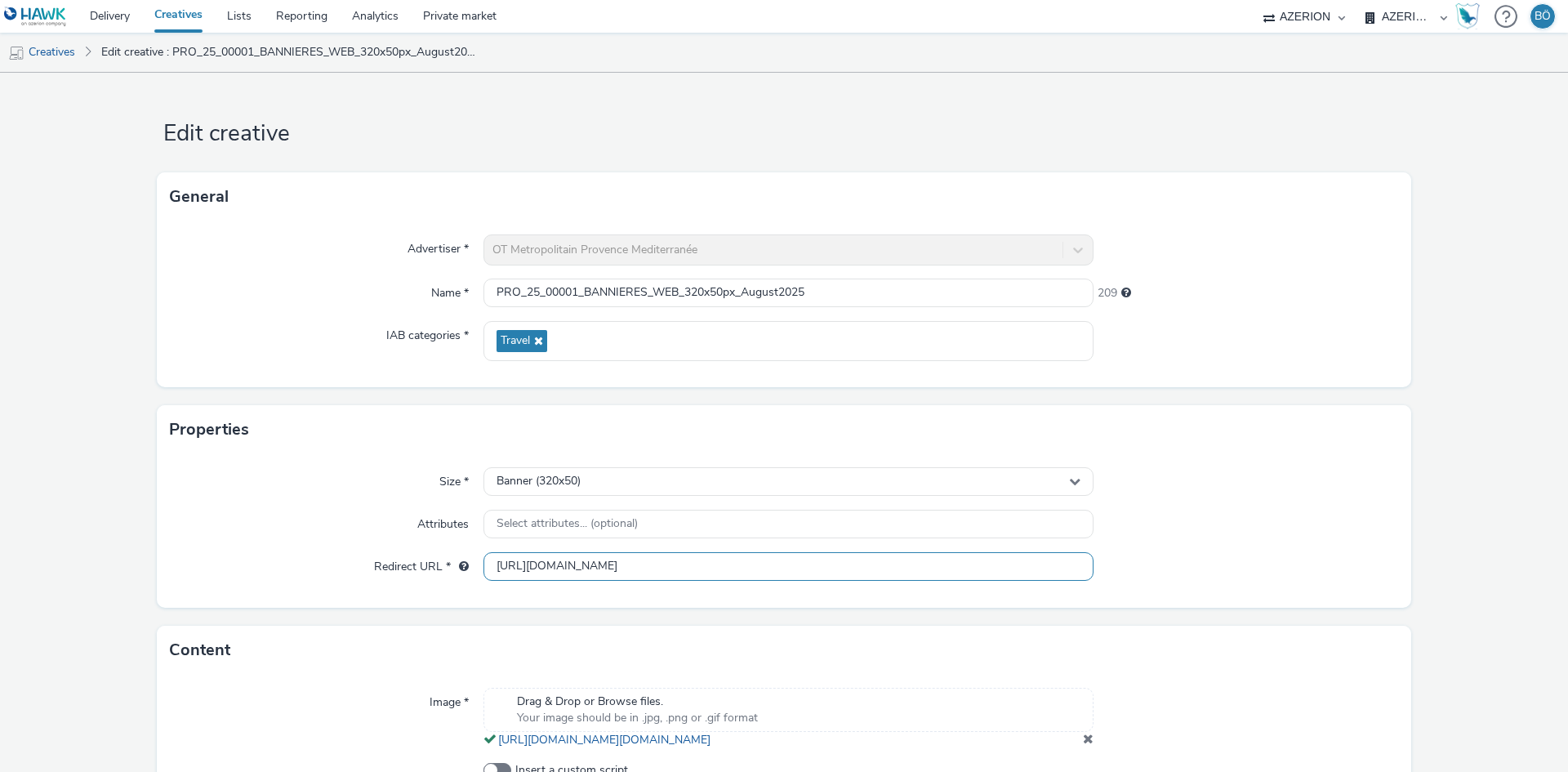
click at [535, 571] on input "[URL][DOMAIN_NAME]" at bounding box center [788, 566] width 610 height 29
paste input "/[DOMAIN_NAME]"
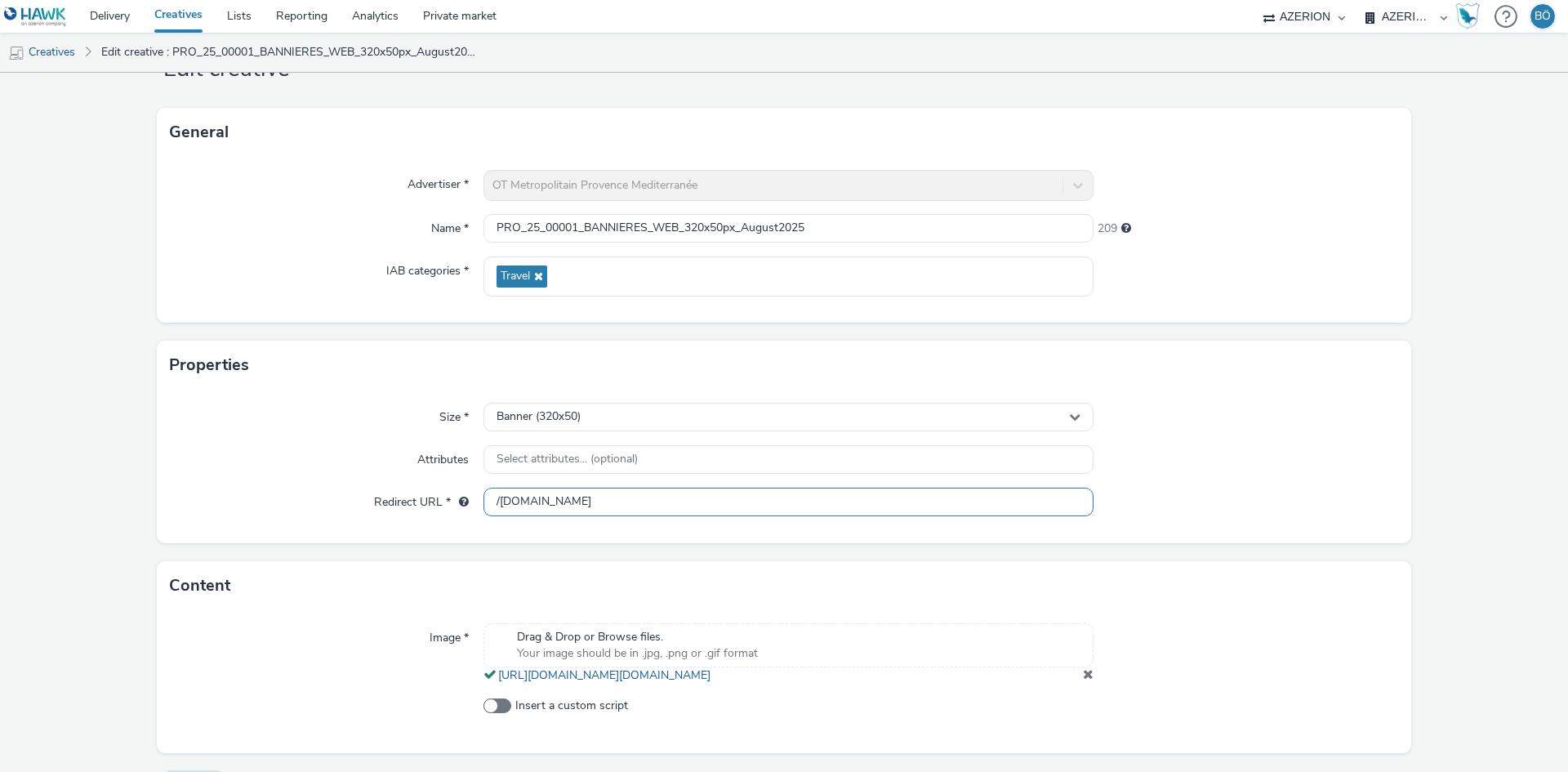
scroll to position [123, 0]
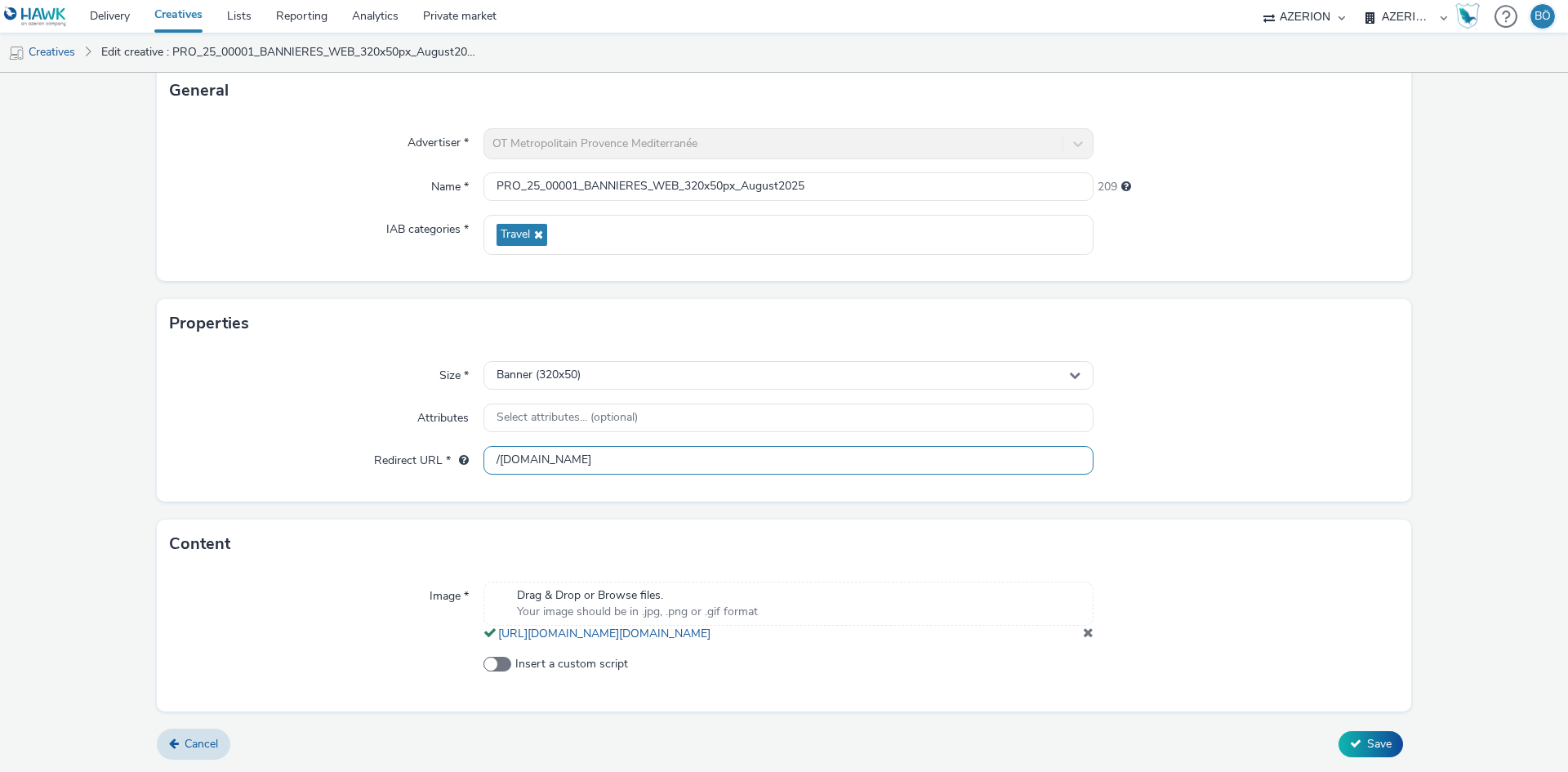
click at [495, 446] on input "/[DOMAIN_NAME]" at bounding box center [788, 460] width 610 height 29
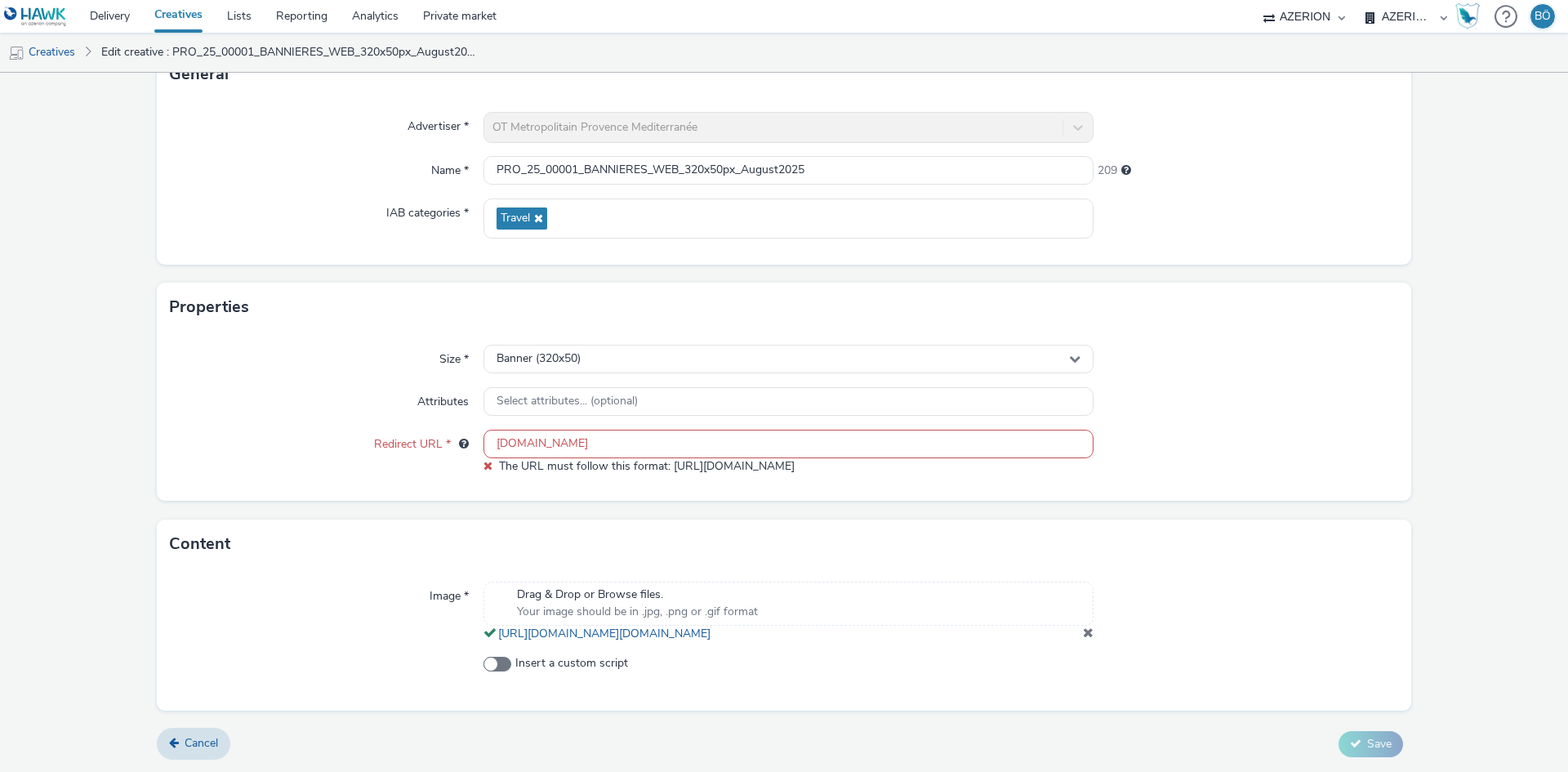
click at [1355, 744] on form "Edit creative General Advertiser * OT Metropolitain Provence Mediterranée Name …" at bounding box center [784, 361] width 1568 height 822
drag, startPoint x: 523, startPoint y: 439, endPoint x: 335, endPoint y: 395, distance: 193.1
click at [339, 395] on div "Size * Banner (320x50) Attributes Select attributes... (optional) Redirect URL …" at bounding box center [784, 416] width 1255 height 169
click at [1335, 745] on div "Cancel Save" at bounding box center [784, 744] width 1255 height 30
drag, startPoint x: 696, startPoint y: 430, endPoint x: 217, endPoint y: 417, distance: 479.2
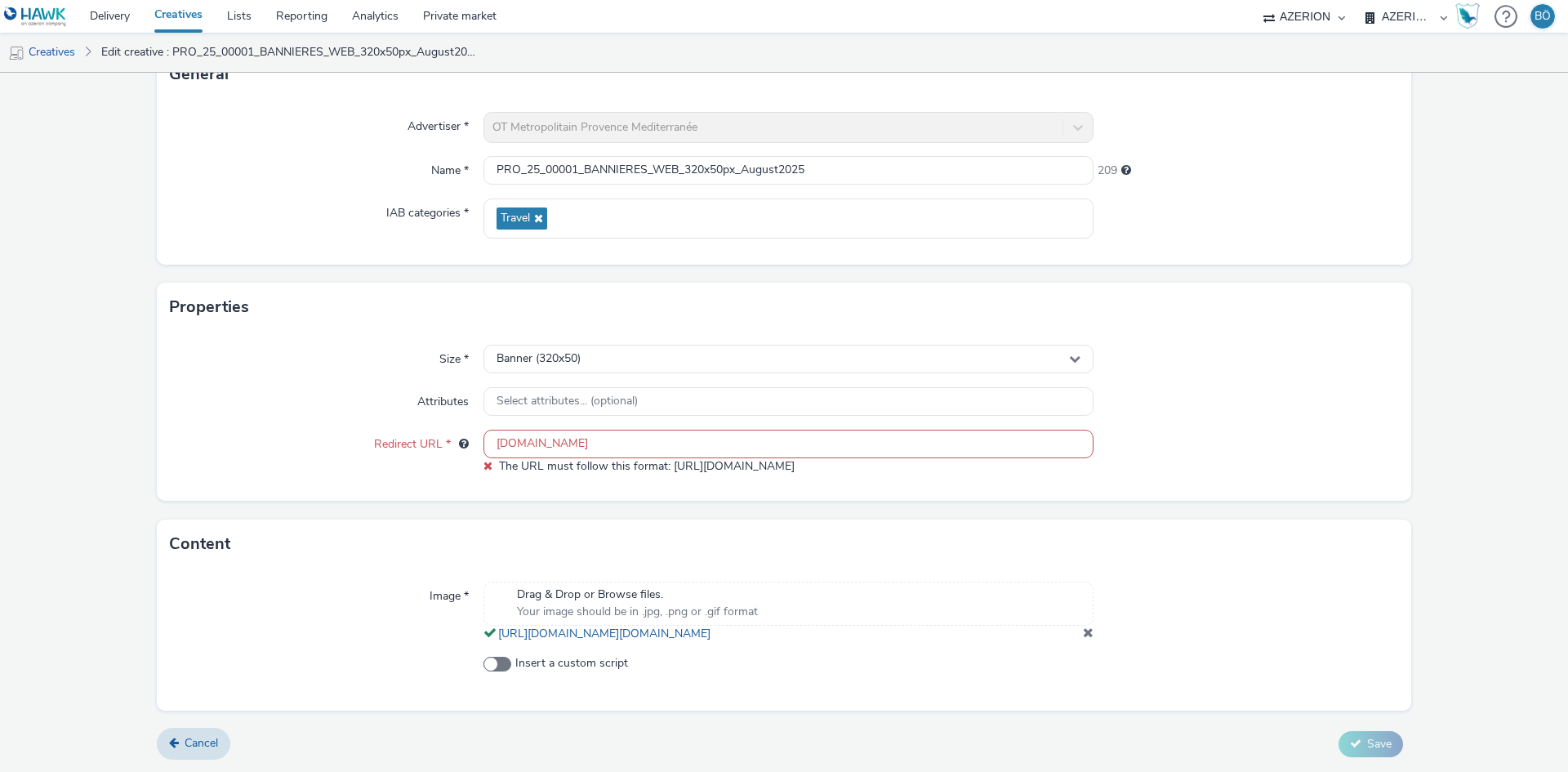
click at [231, 417] on div "Size * Banner (320x50) Attributes Select attributes... (optional) Redirect URL …" at bounding box center [784, 416] width 1255 height 169
paste input "[URL][DOMAIN_NAME]"
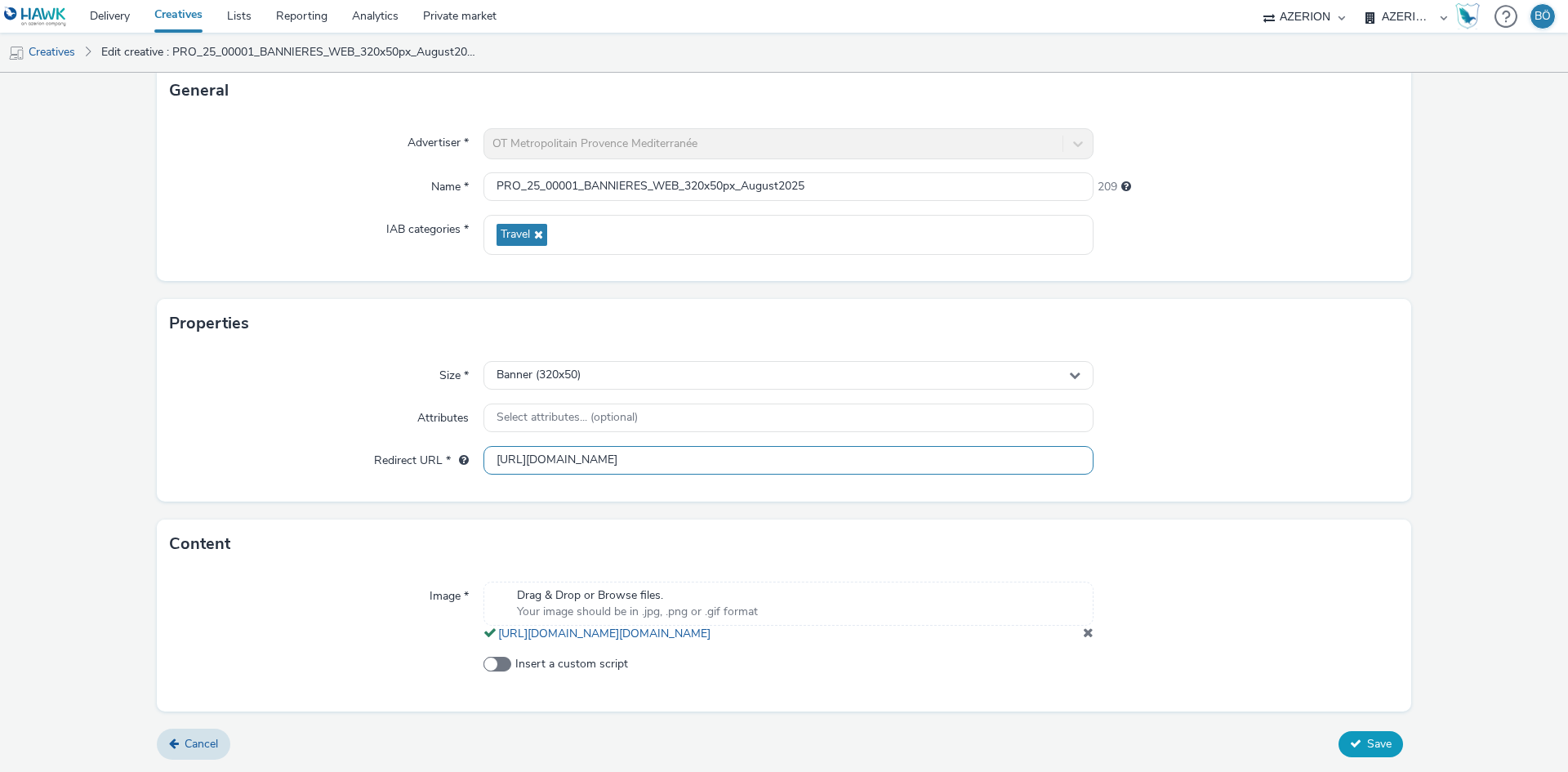
type input "[URL][DOMAIN_NAME]"
click at [1350, 746] on icon at bounding box center [1355, 742] width 11 height 11
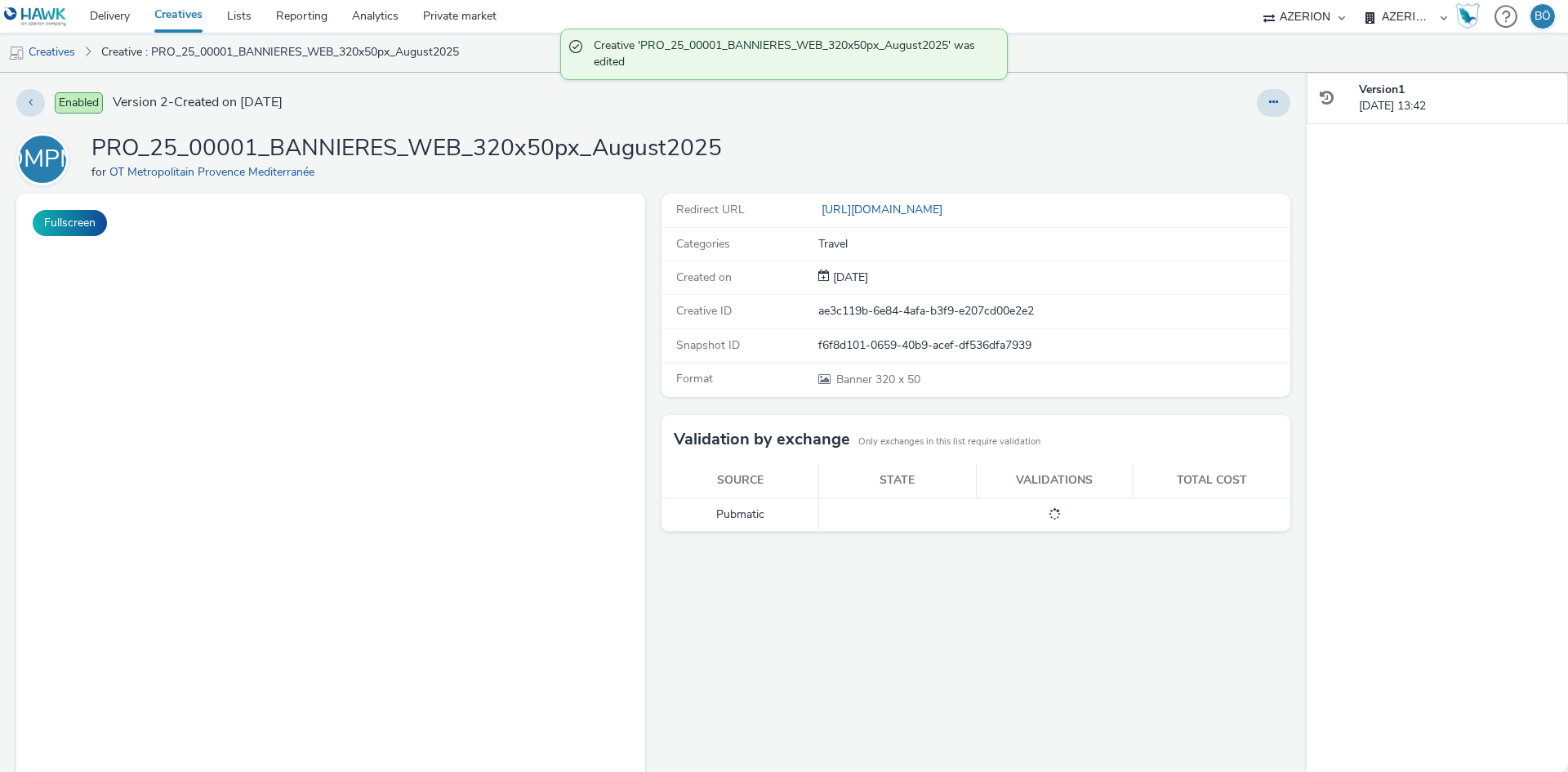
click at [363, 108] on div "Enabled Version 2 - Created on [DATE]" at bounding box center [398, 102] width 765 height 28
click at [74, 53] on link "Creatives" at bounding box center [42, 52] width 84 height 39
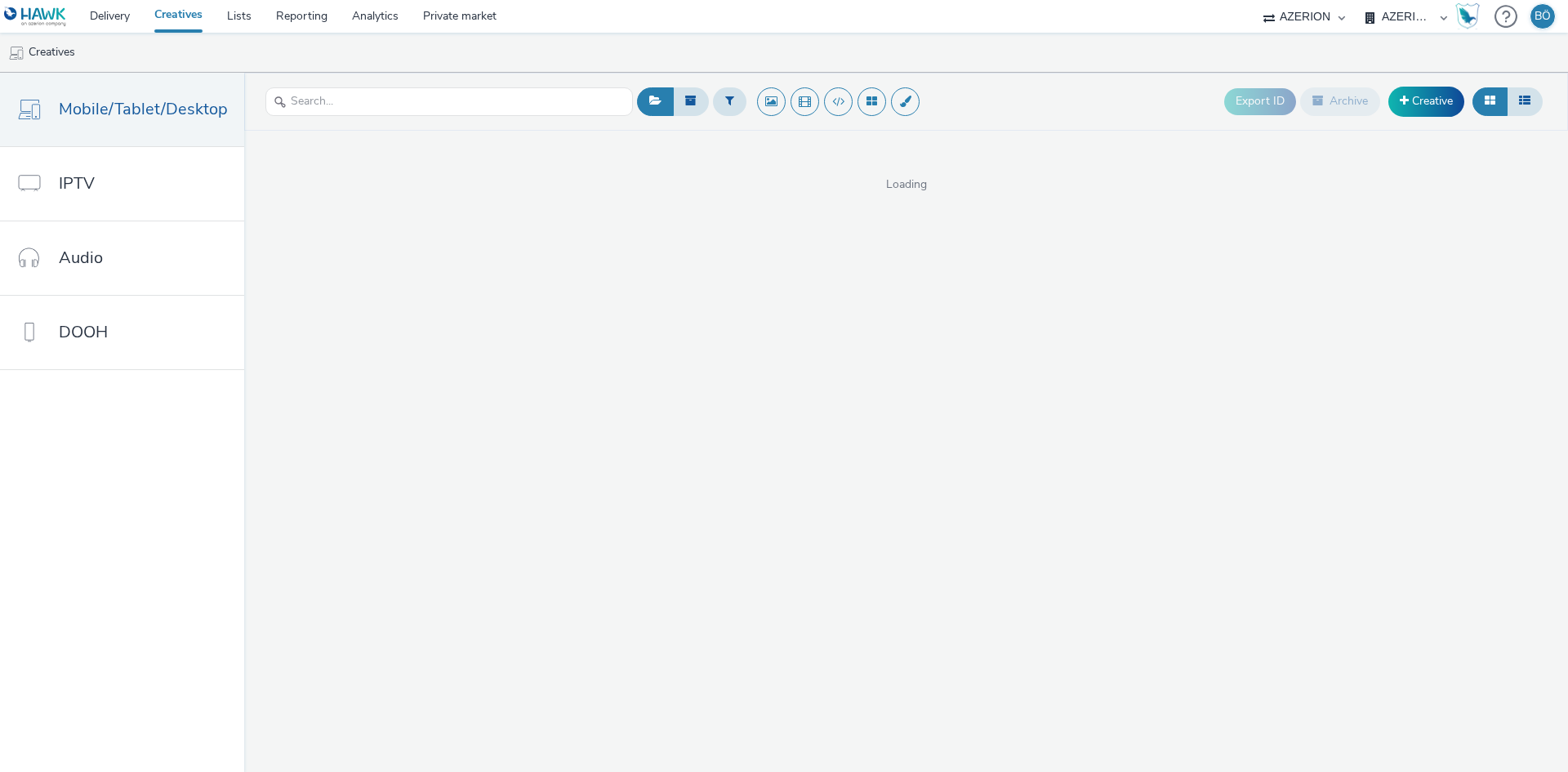
click at [1411, 107] on link "Creative" at bounding box center [1427, 101] width 76 height 30
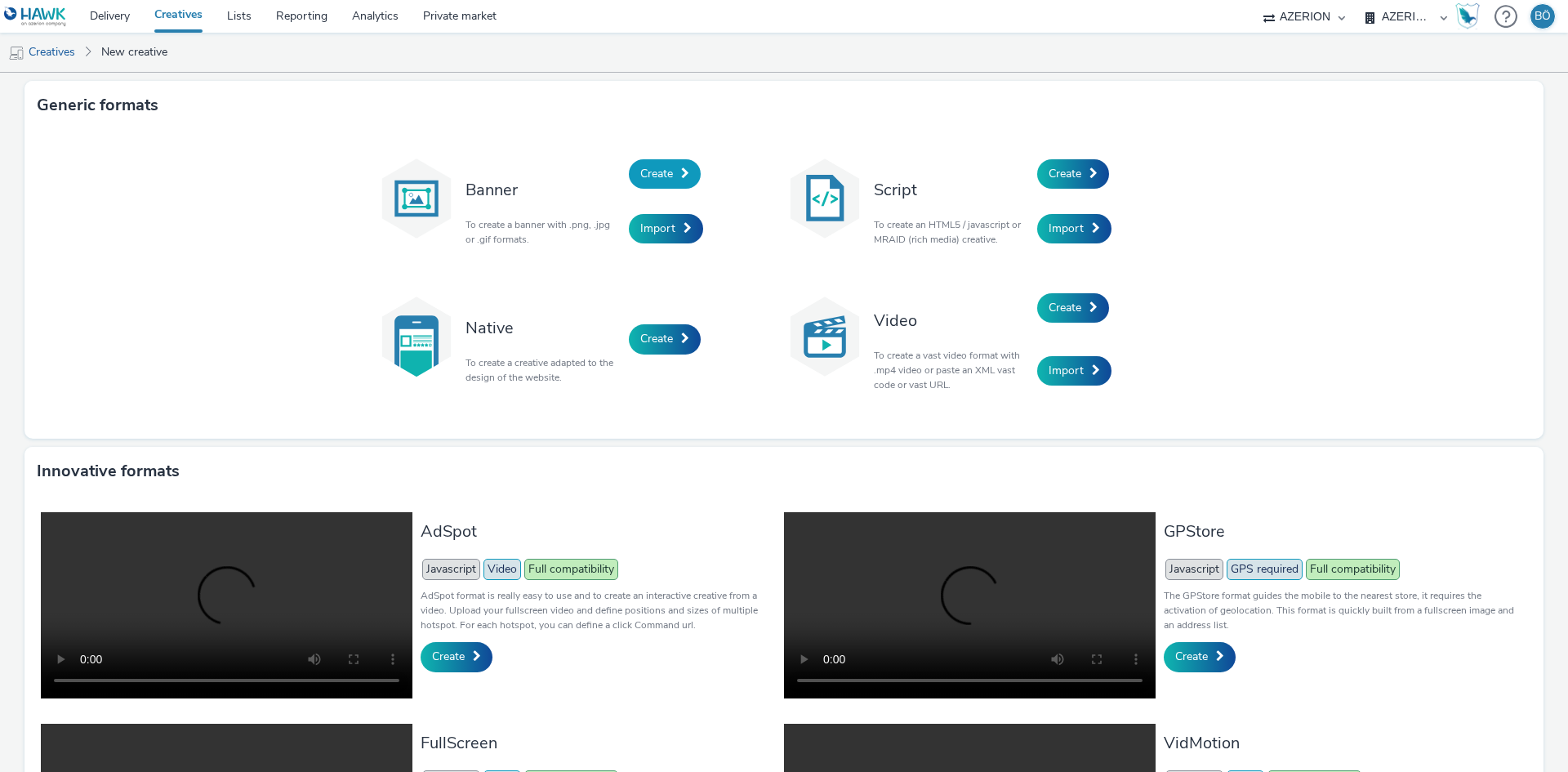
click at [641, 174] on span "Create" at bounding box center [657, 174] width 33 height 16
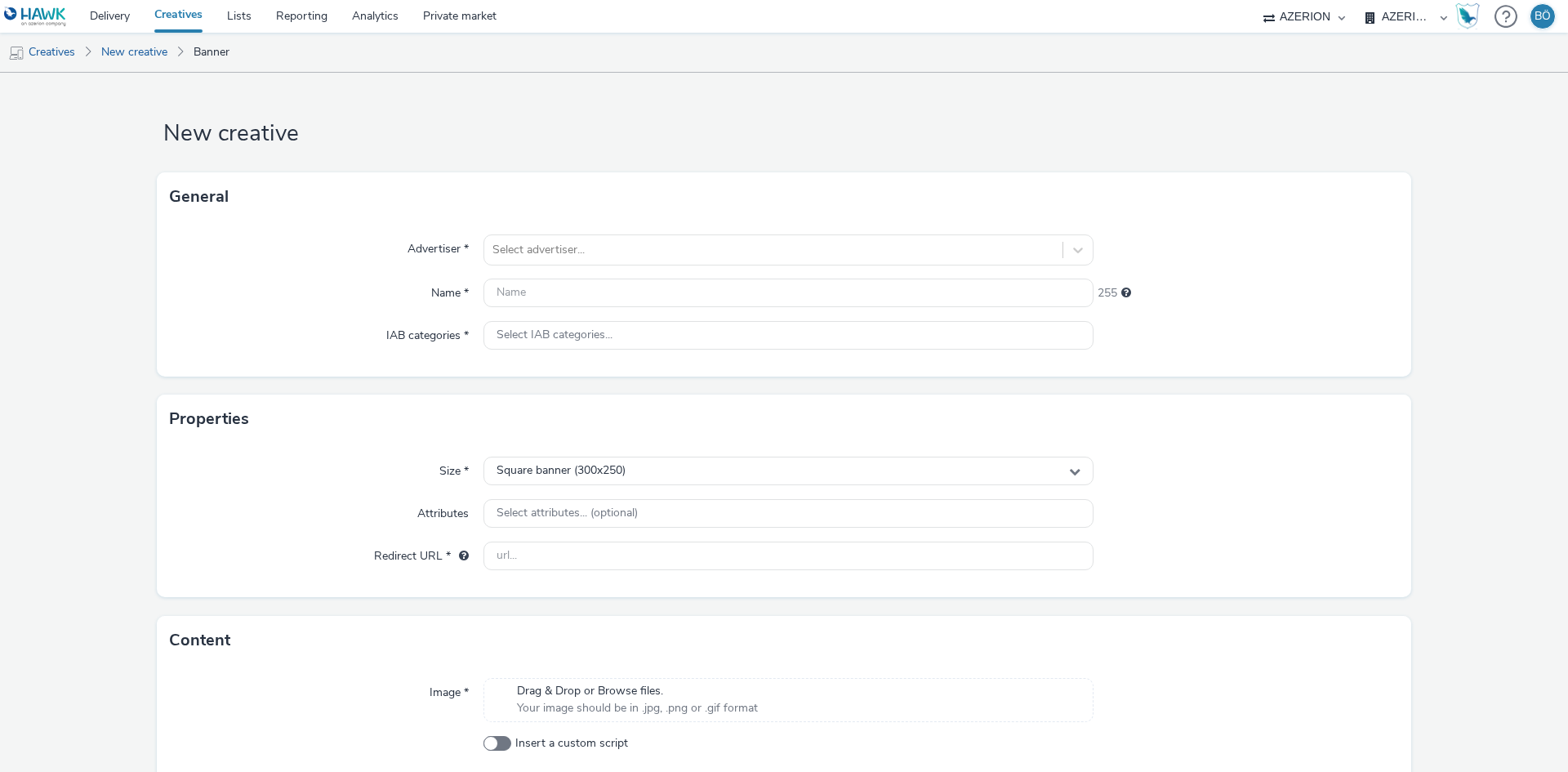
click at [623, 85] on form "New creative General Advertiser * Select advertiser... Name * 255 IAB categorie…" at bounding box center [784, 462] width 1568 height 778
click at [592, 235] on div "Select advertiser..." at bounding box center [788, 250] width 610 height 31
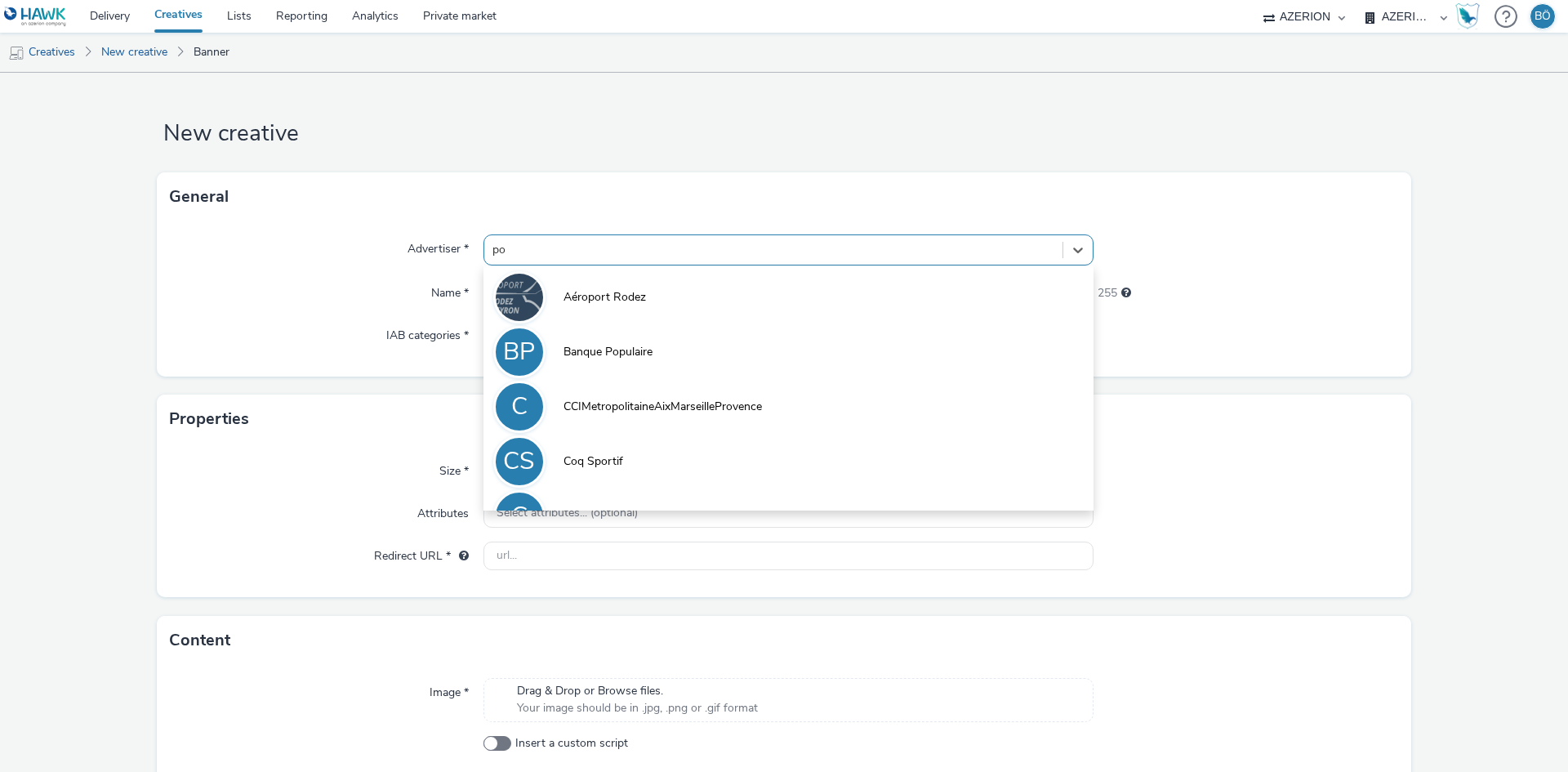
type input "p"
type input "O"
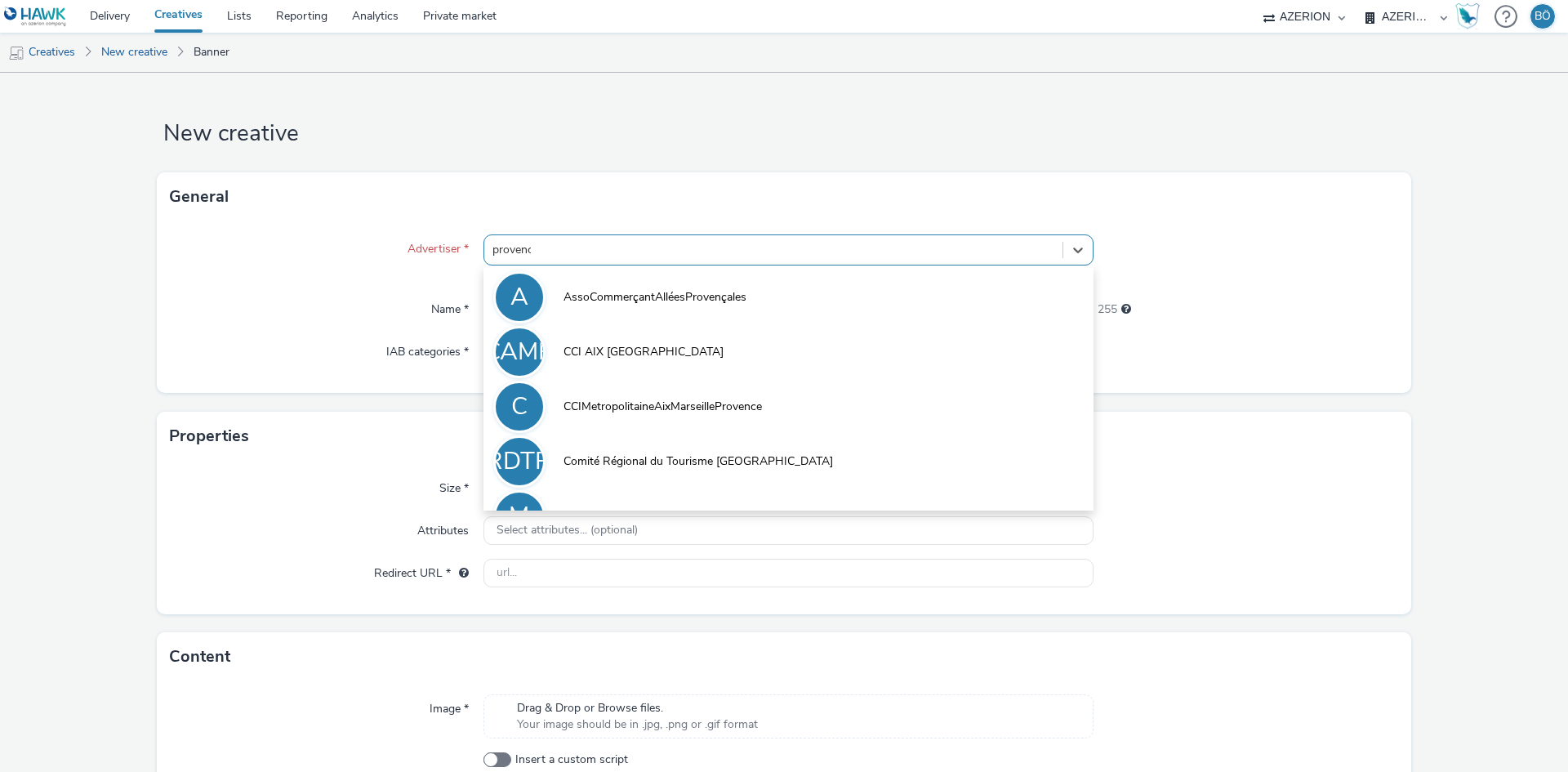
type input "provence"
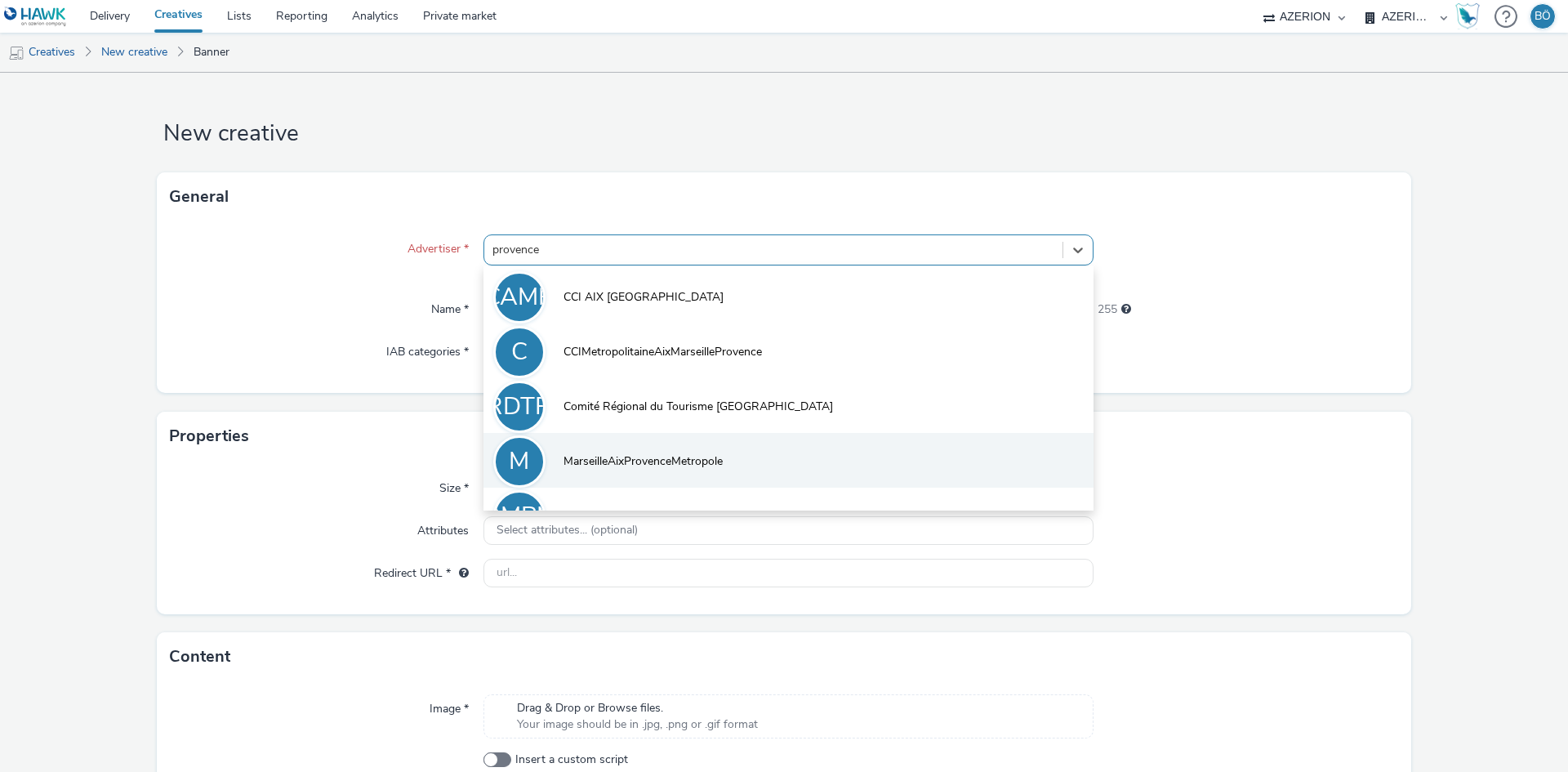
scroll to position [90, 0]
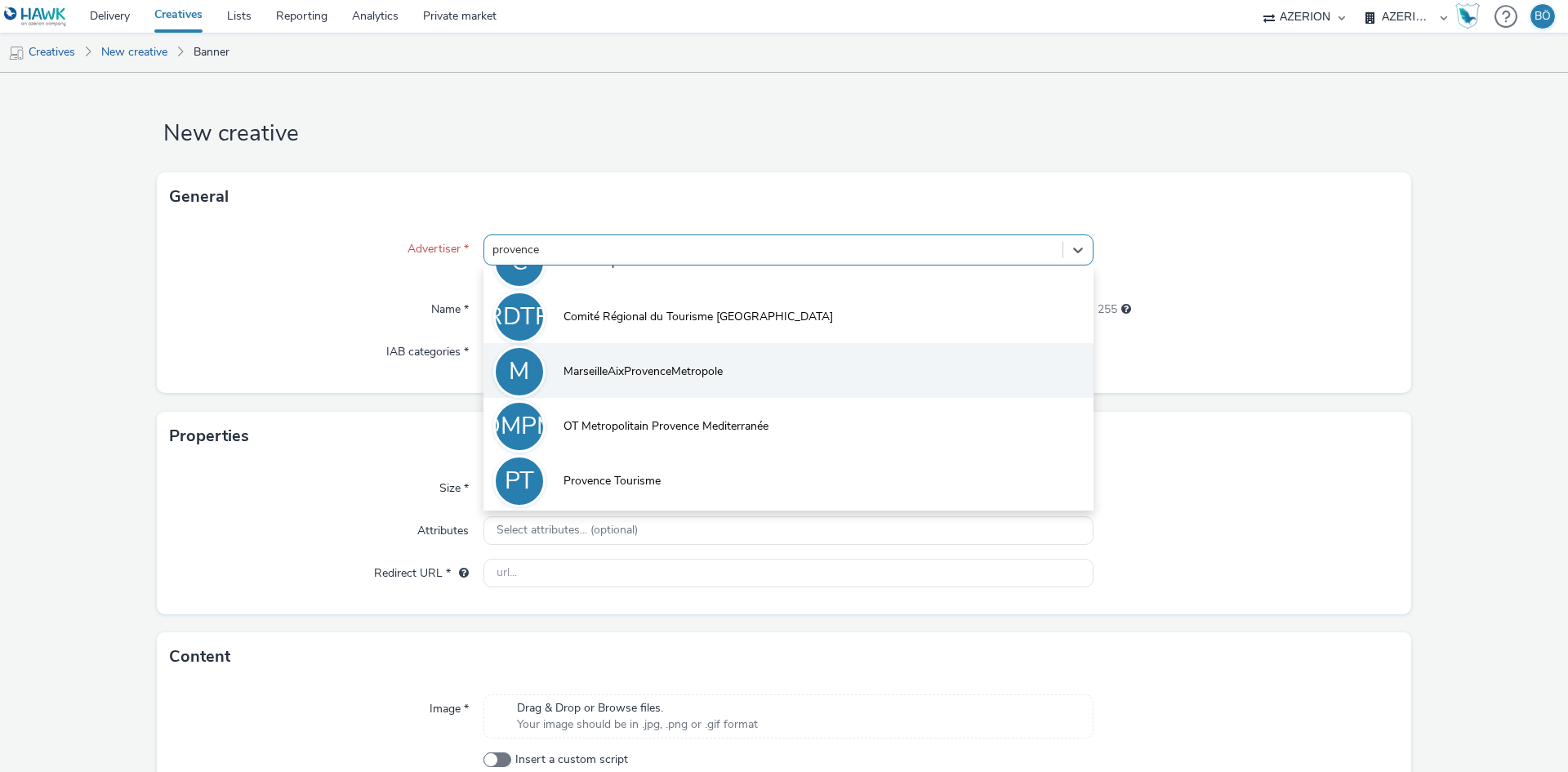
click at [654, 434] on span "OT Metropolitain Provence Mediterranée" at bounding box center [667, 426] width 205 height 16
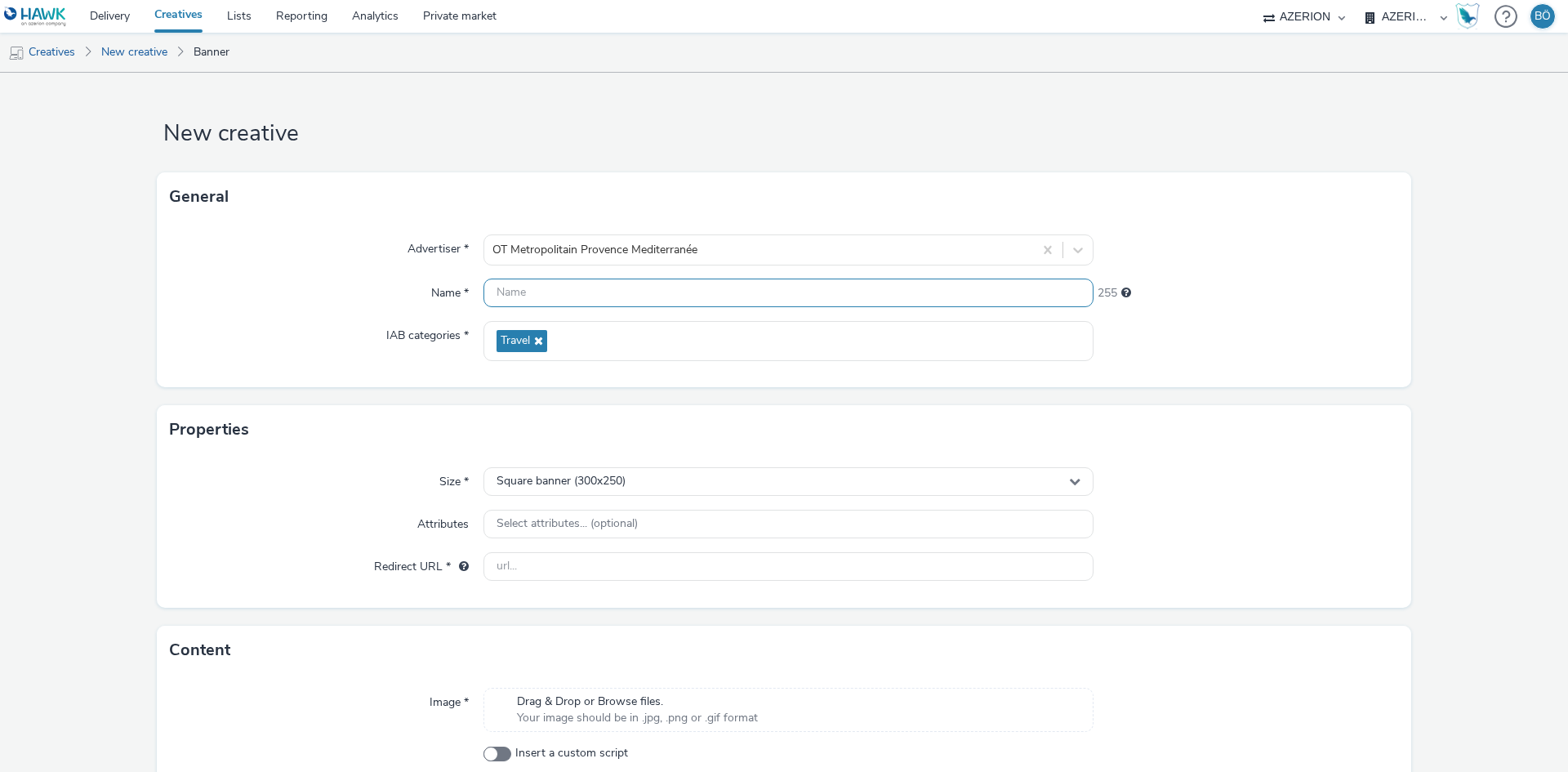
click at [689, 302] on input "text" at bounding box center [788, 292] width 610 height 29
paste input "OTMPM_Reel_9-16_SudduVar-ezgif.com-video-to-gif-converter"
type input "OTMPM_Reel_9-16_SudduVar-Interstitial_GIF_320x480_August2025"
click at [630, 476] on div "Square banner (300x250)" at bounding box center [788, 482] width 610 height 29
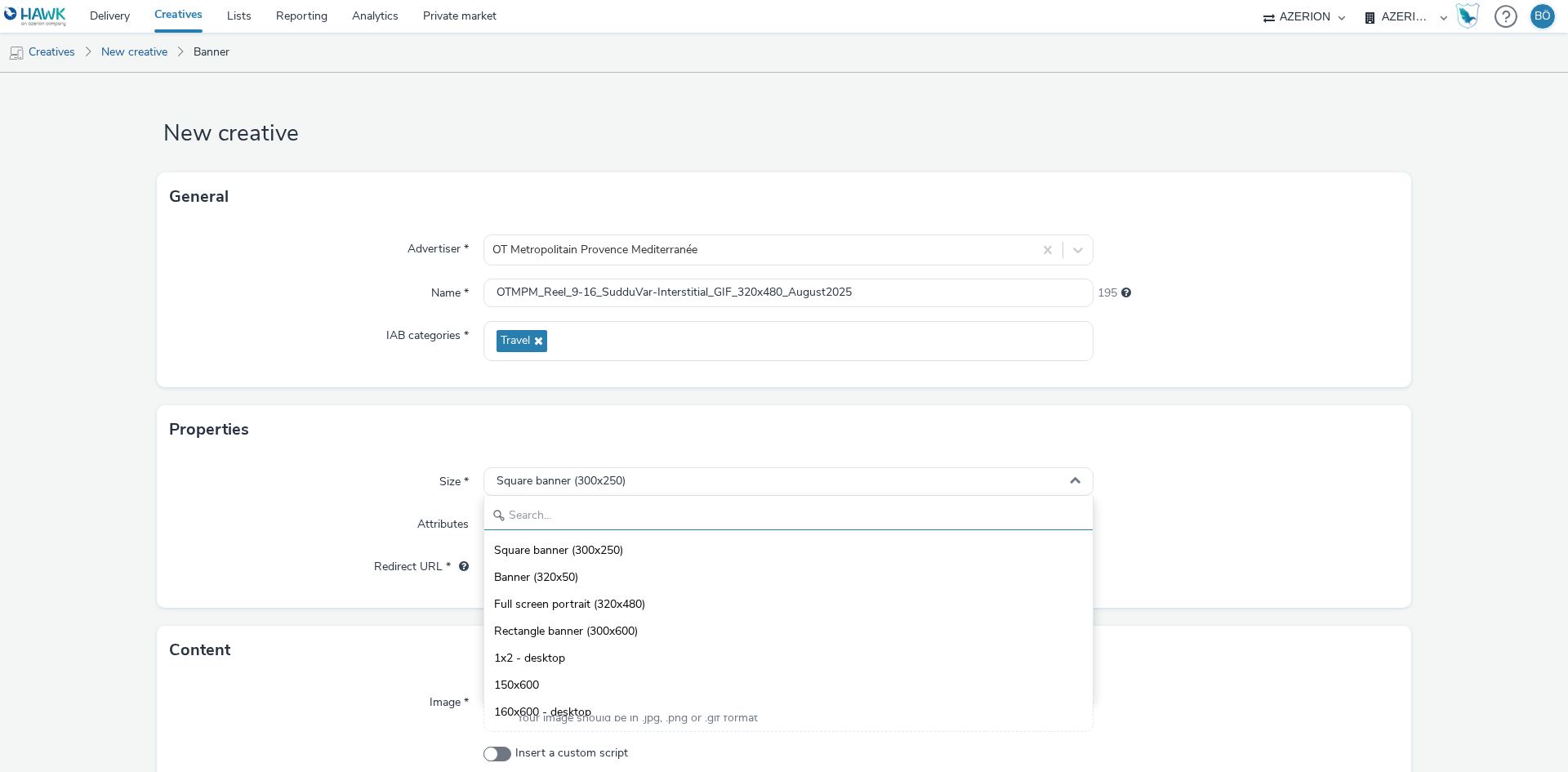
click at [609, 501] on input "text" at bounding box center [789, 515] width 609 height 29
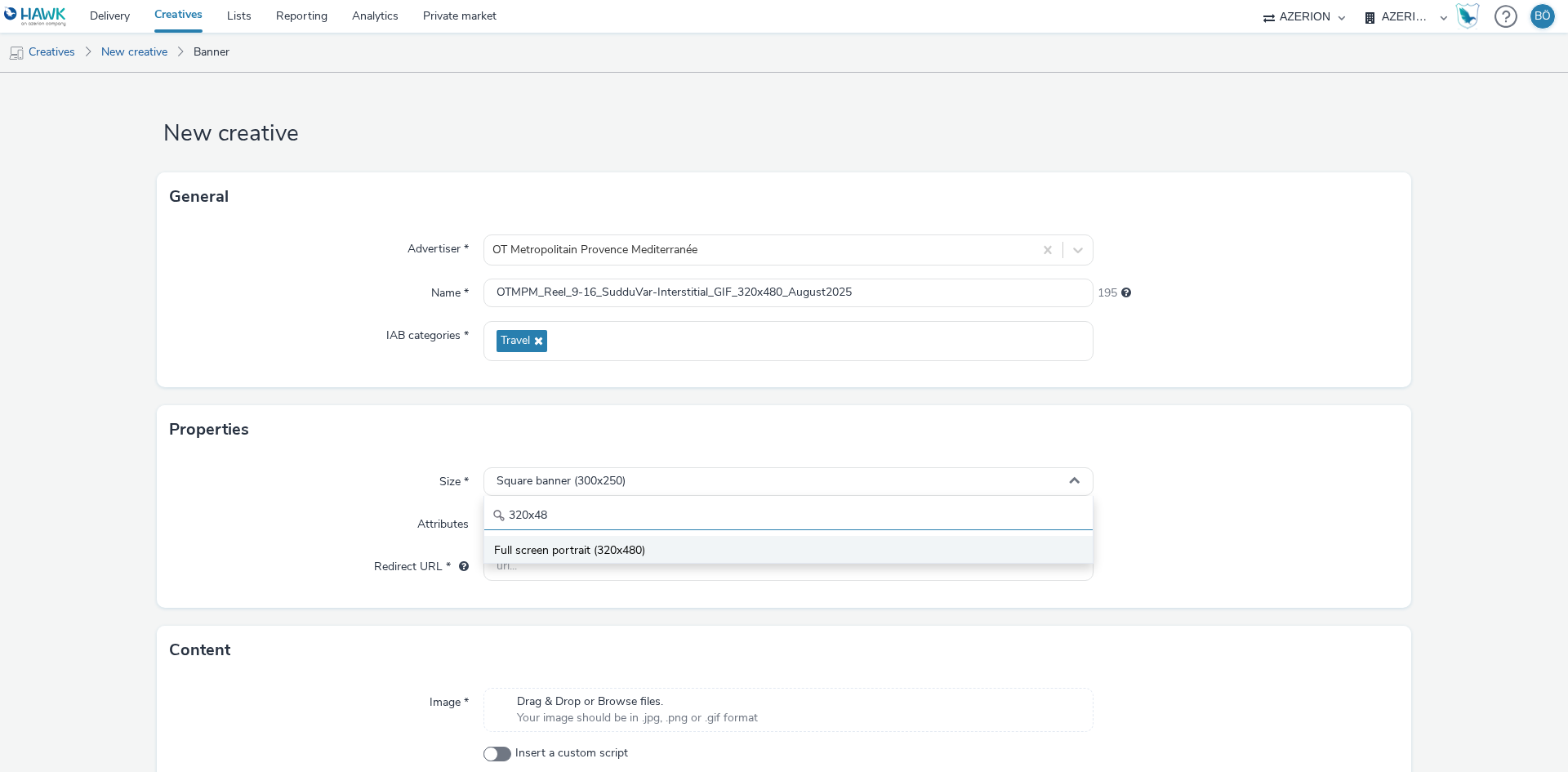
type input "320x48"
click at [591, 550] on span "Full screen portrait (320x480)" at bounding box center [570, 550] width 151 height 16
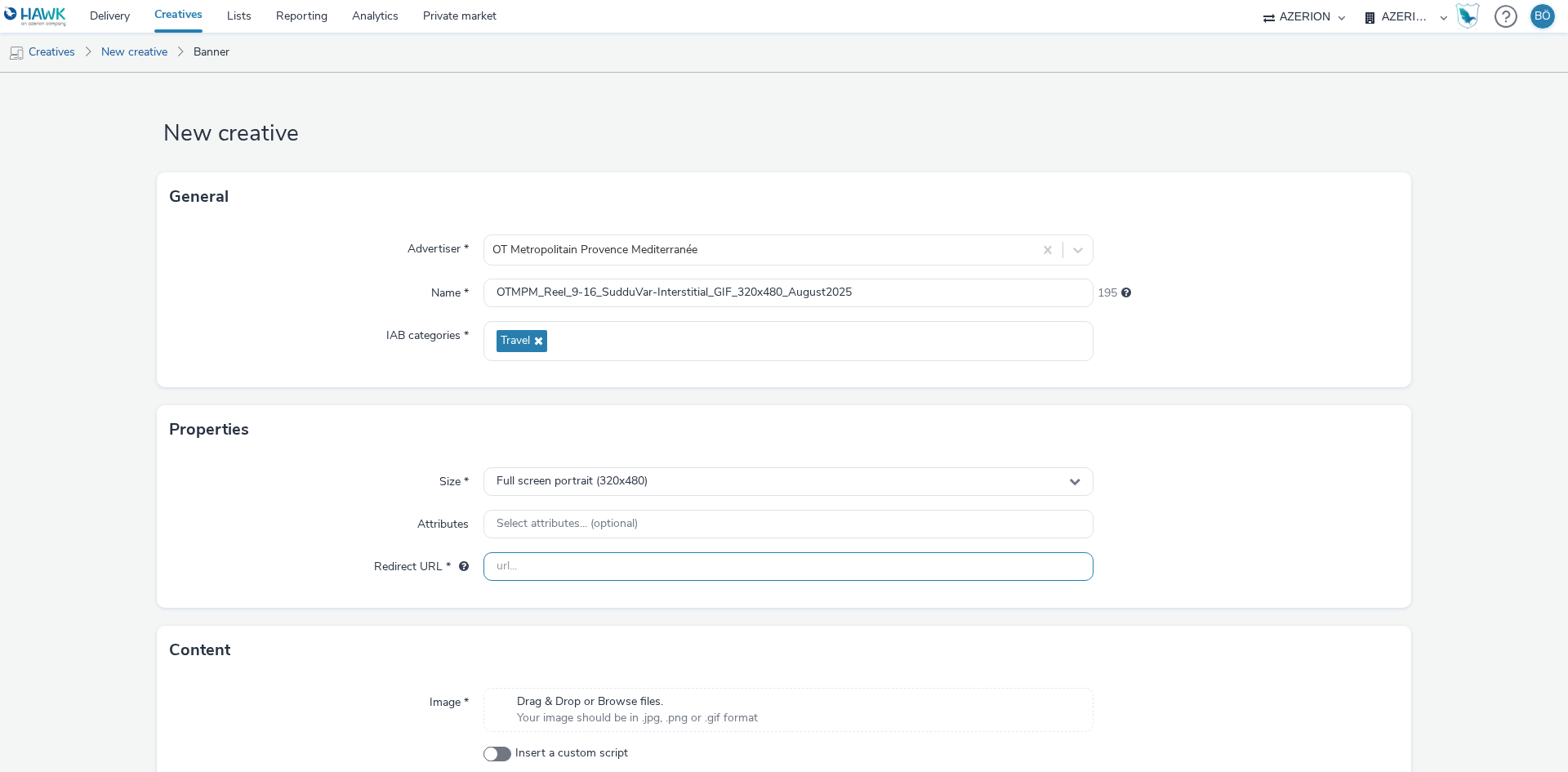
click at [542, 573] on input "text" at bounding box center [788, 566] width 610 height 29
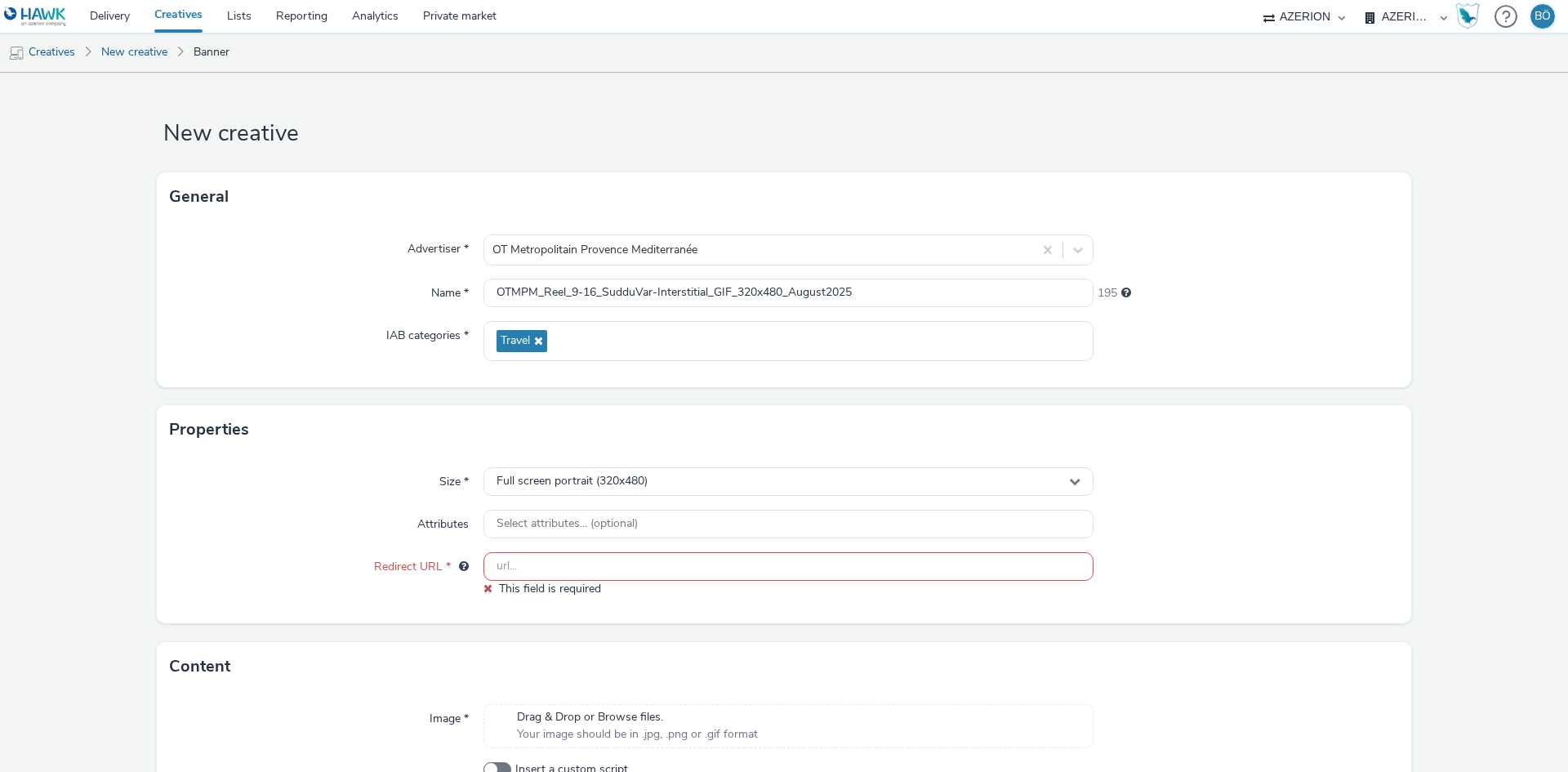
paste input "[URL][DOMAIN_NAME]"
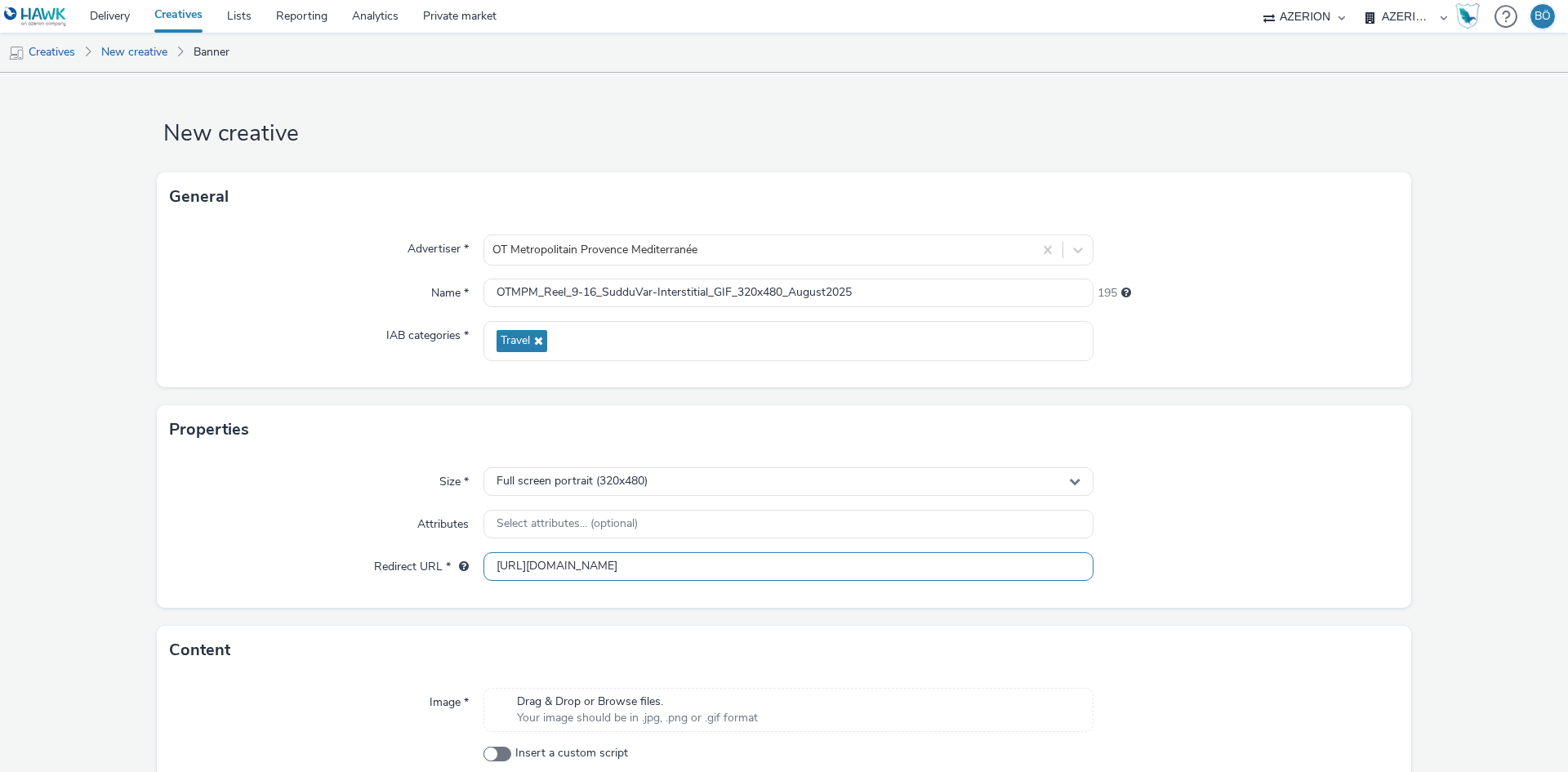
type input "[URL][DOMAIN_NAME]"
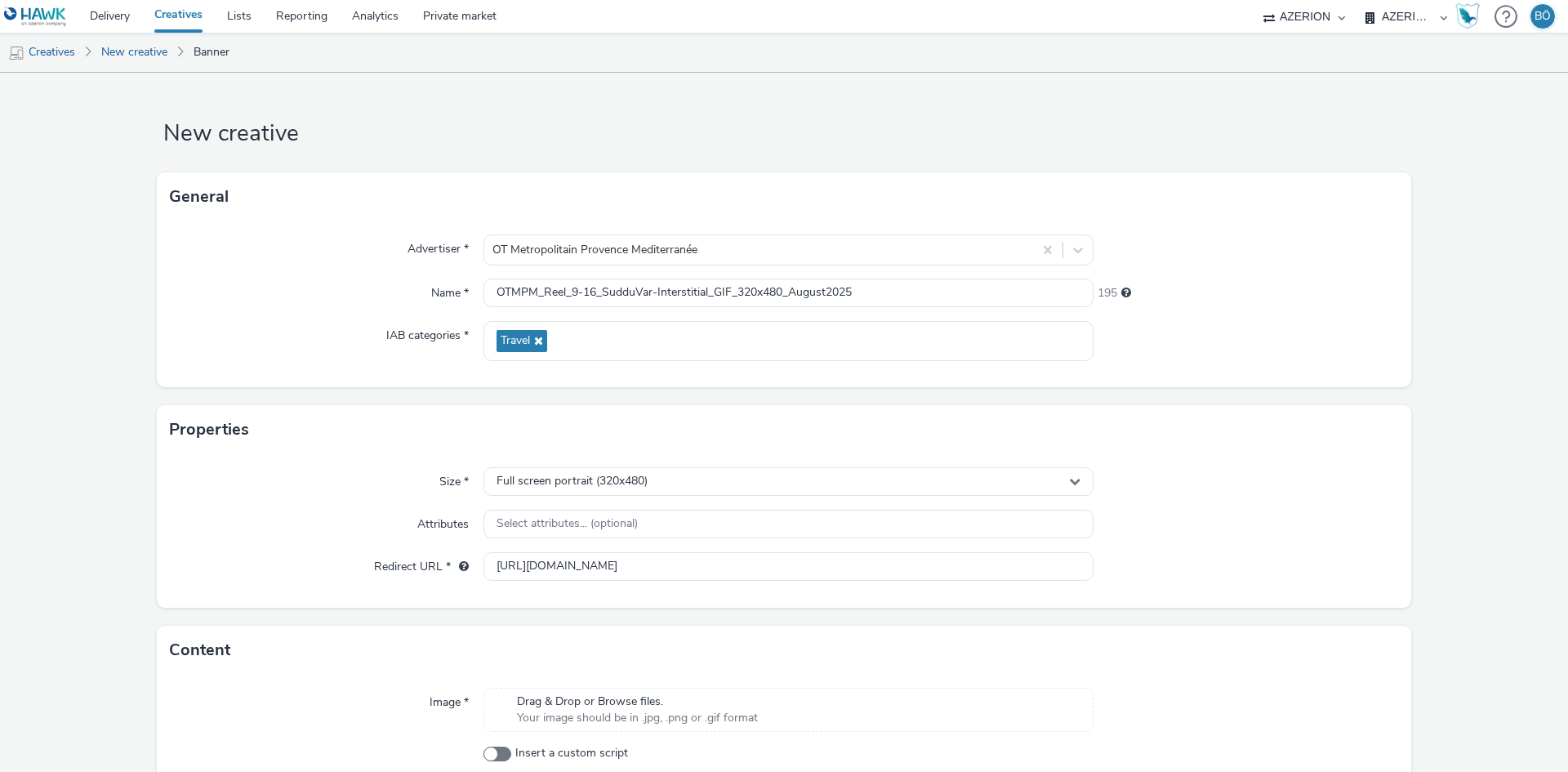
click at [601, 716] on span "Your image should be in .jpg, .png or .gif format" at bounding box center [638, 717] width 241 height 16
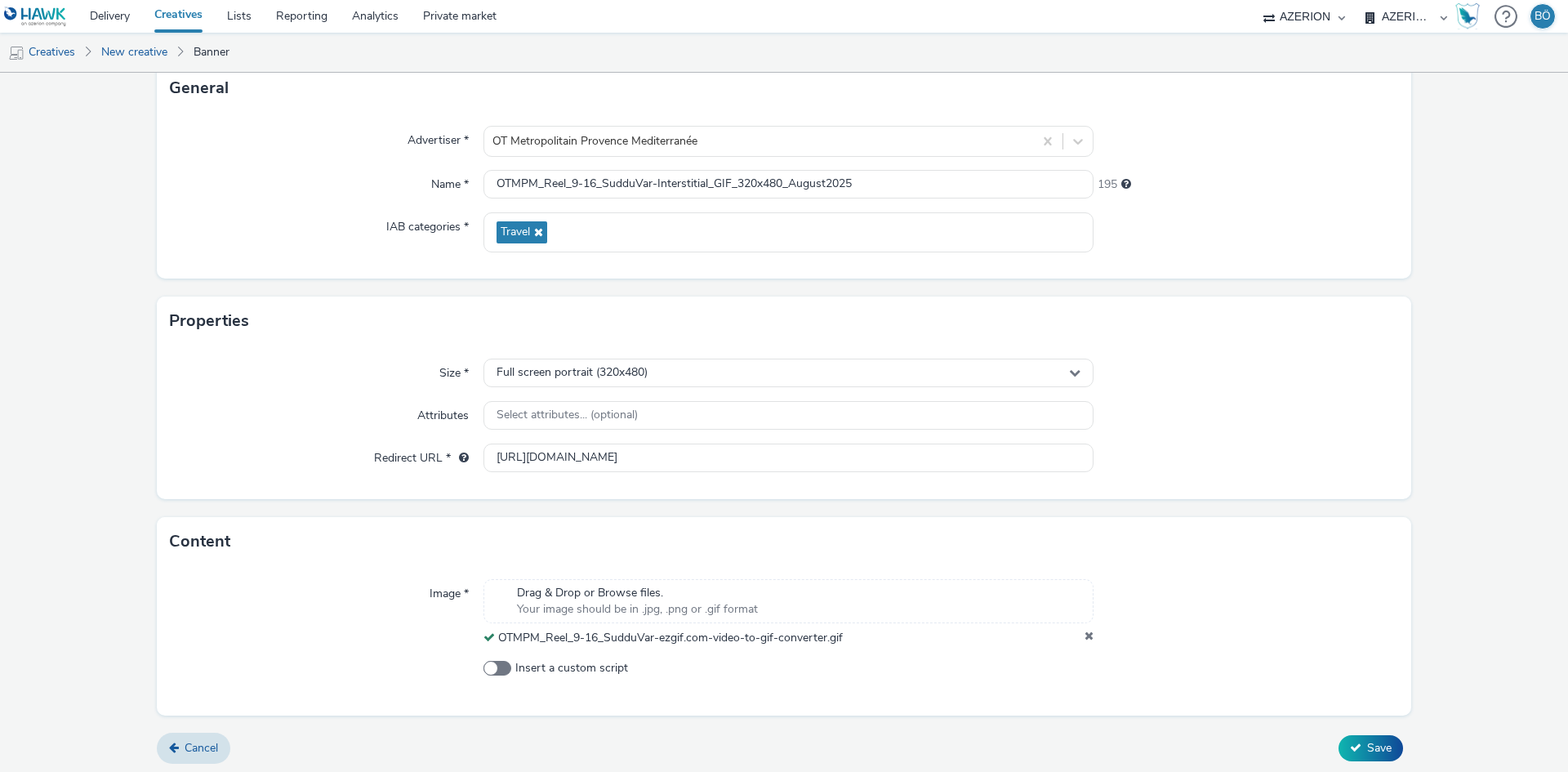
scroll to position [112, 0]
click at [1367, 746] on span "Save" at bounding box center [1379, 744] width 25 height 16
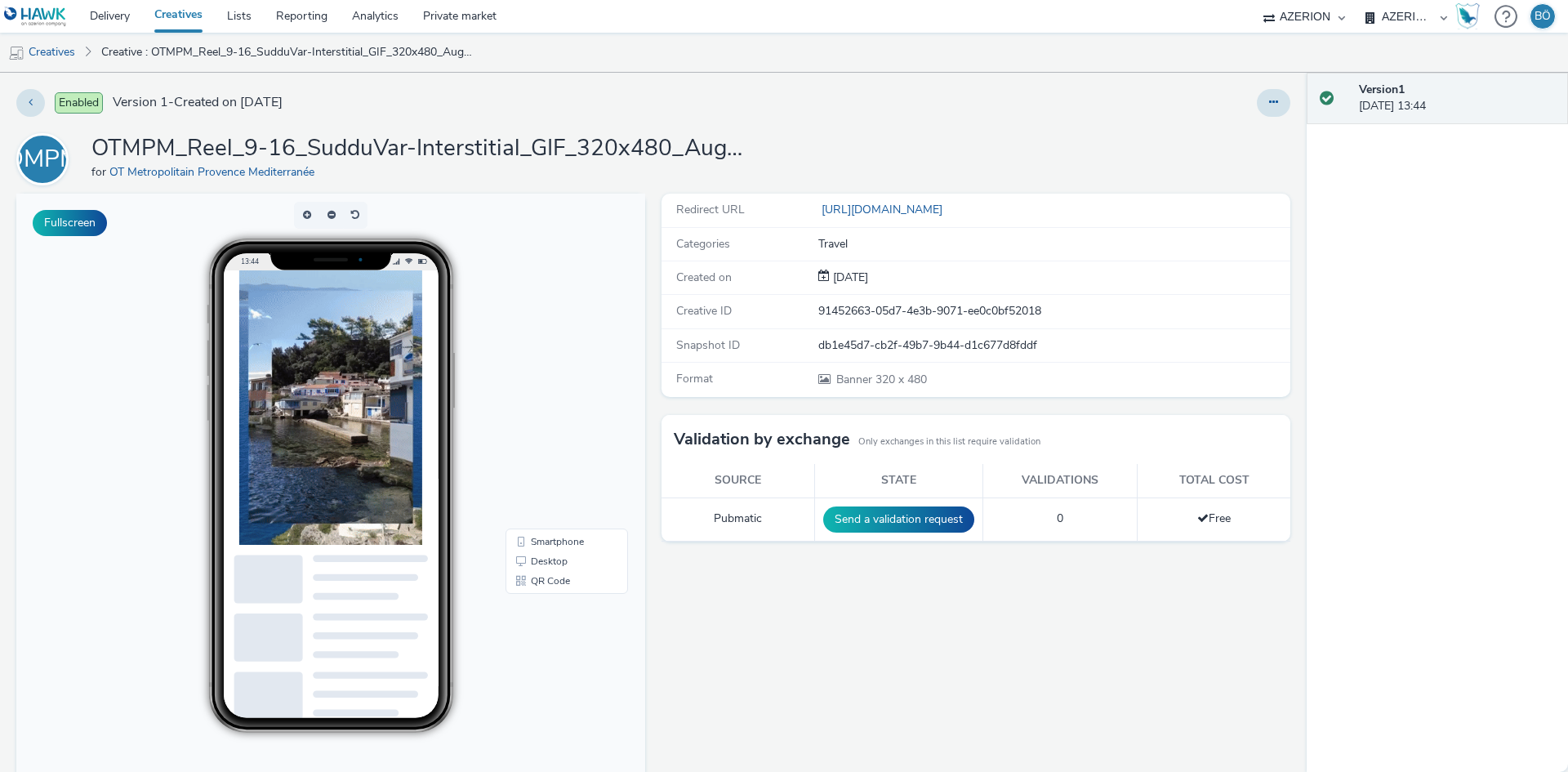
click at [631, 96] on div "Enabled Version 1 - Created on [DATE]" at bounding box center [398, 102] width 765 height 28
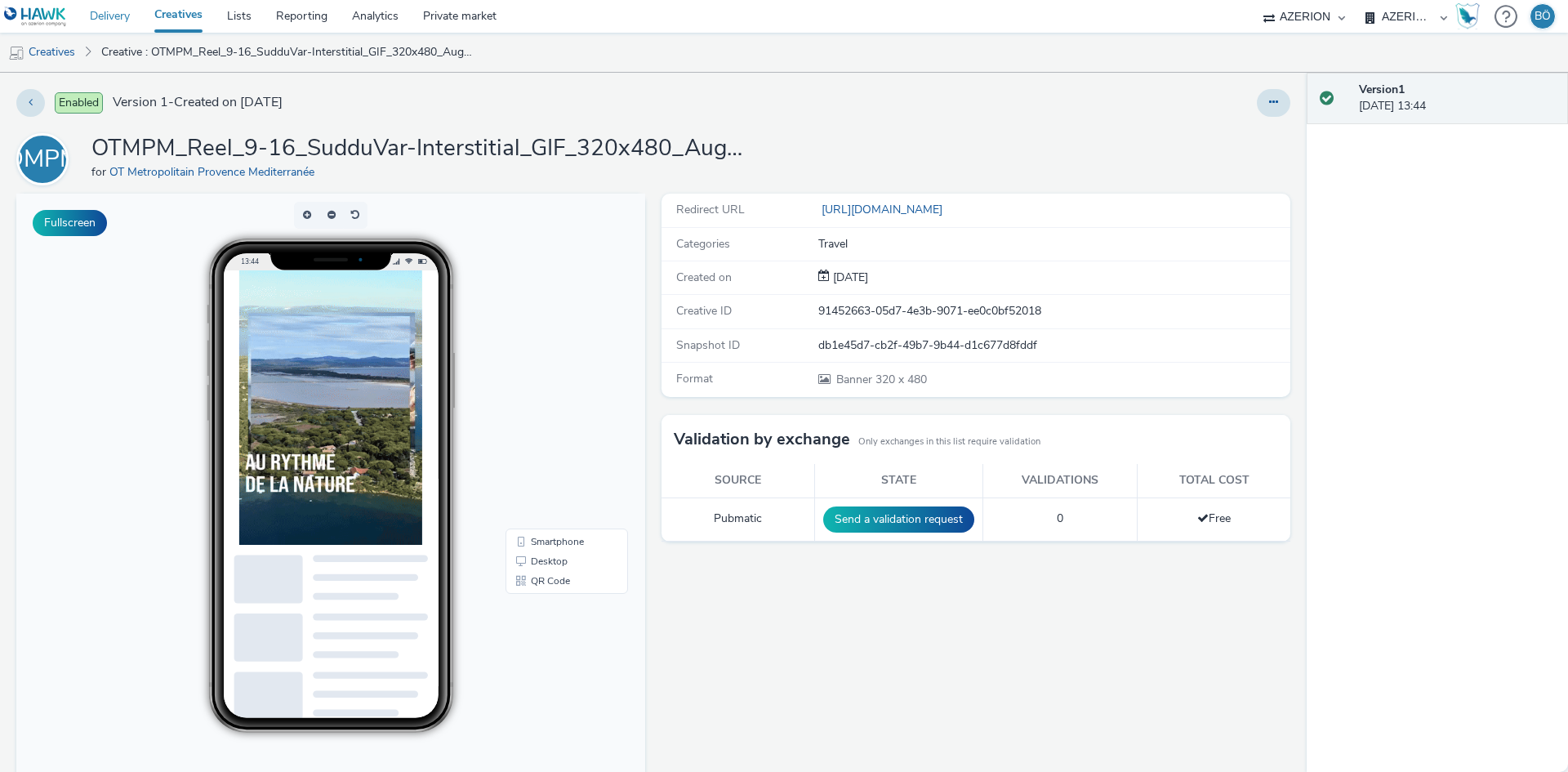
click at [128, 30] on link "Delivery" at bounding box center [109, 16] width 65 height 33
